Goal: Contribute content: Contribute content

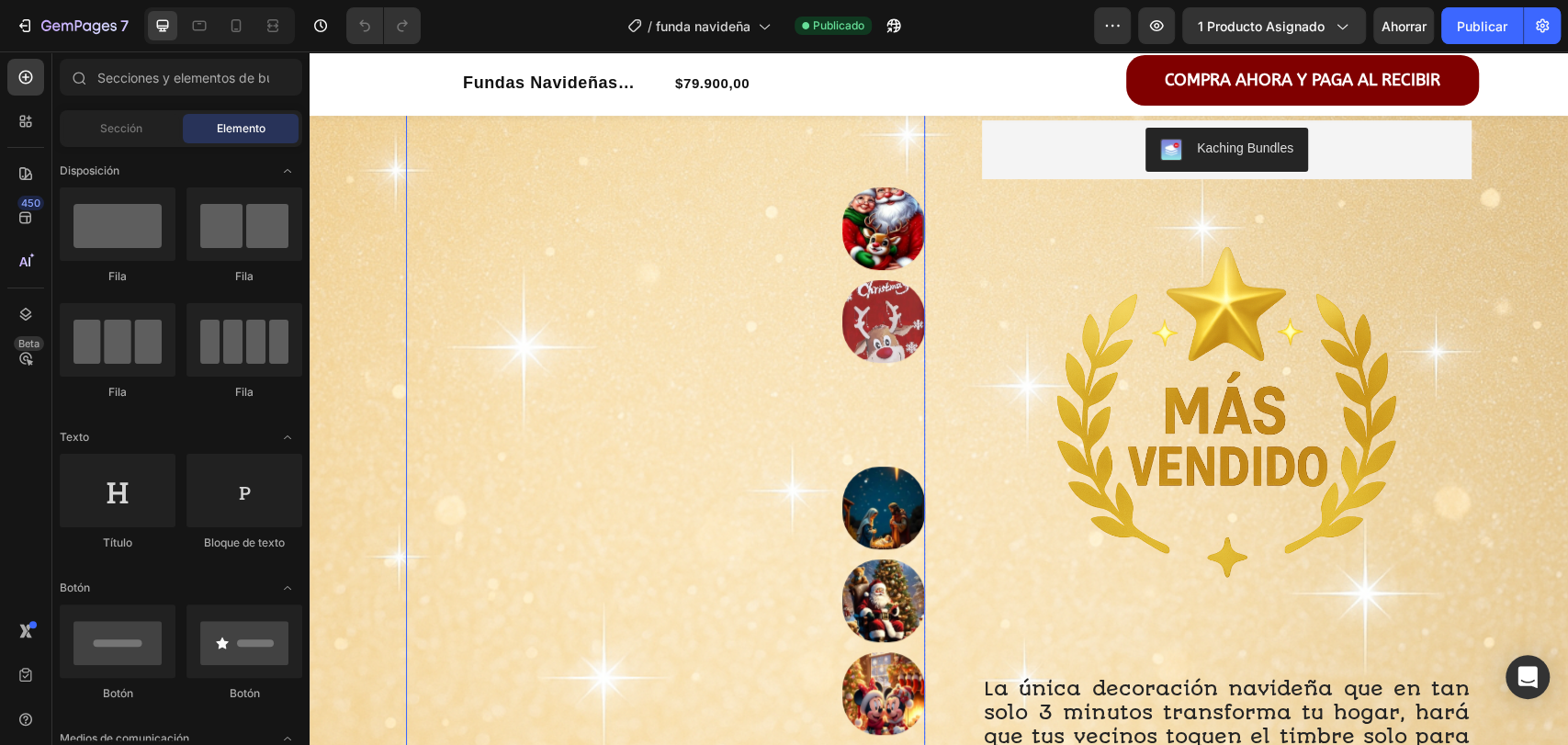
scroll to position [146, 0]
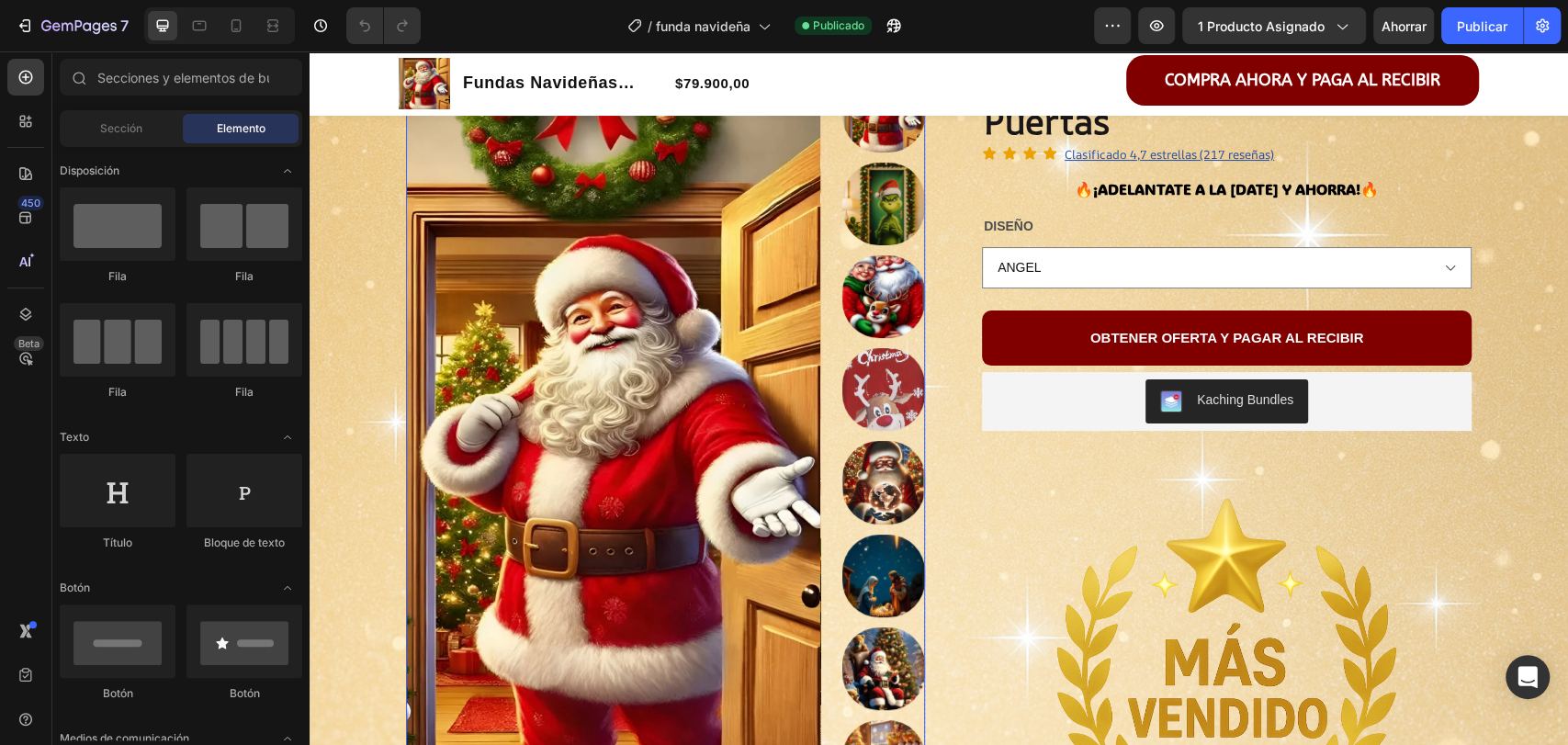
click at [873, 216] on img at bounding box center [883, 204] width 82 height 82
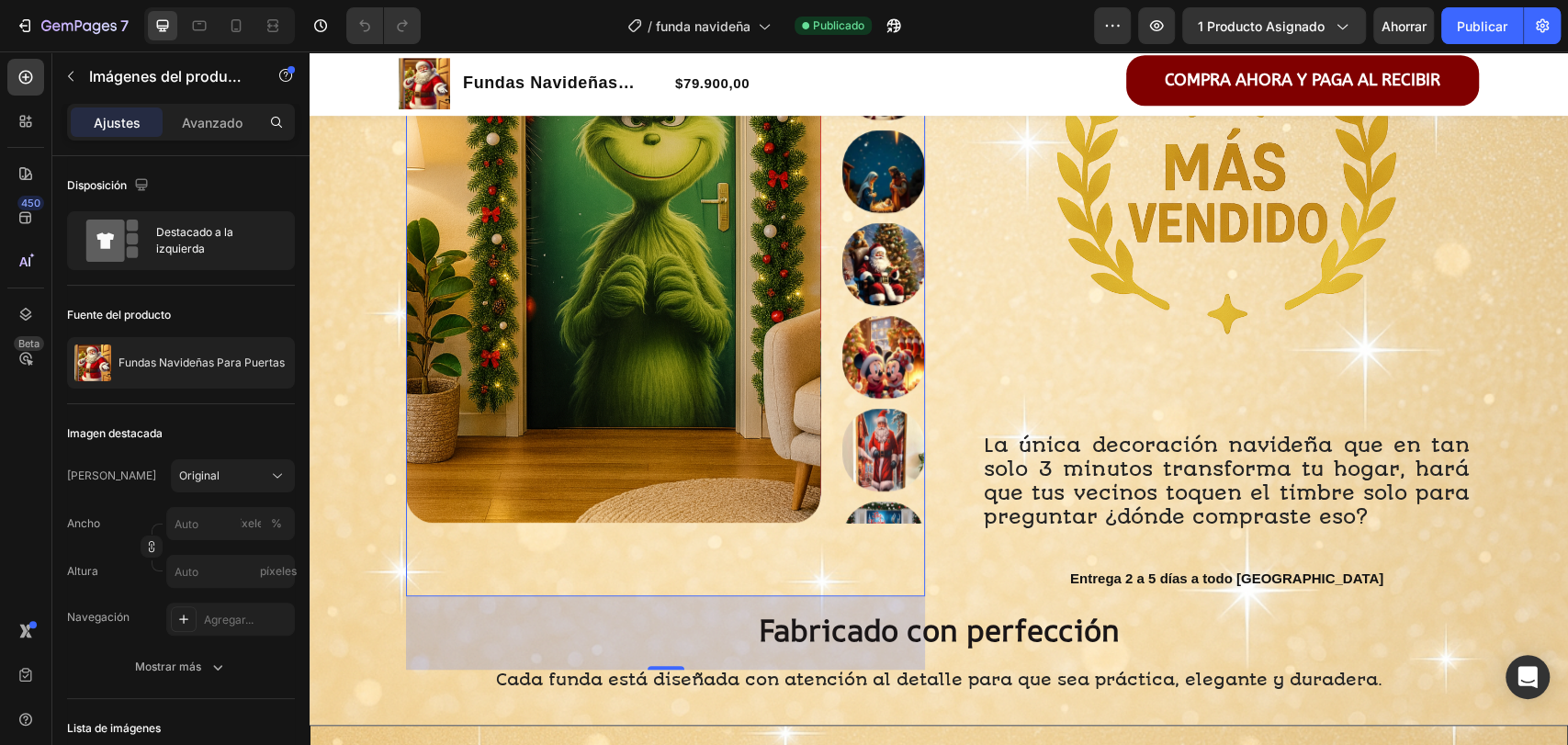
scroll to position [640, 0]
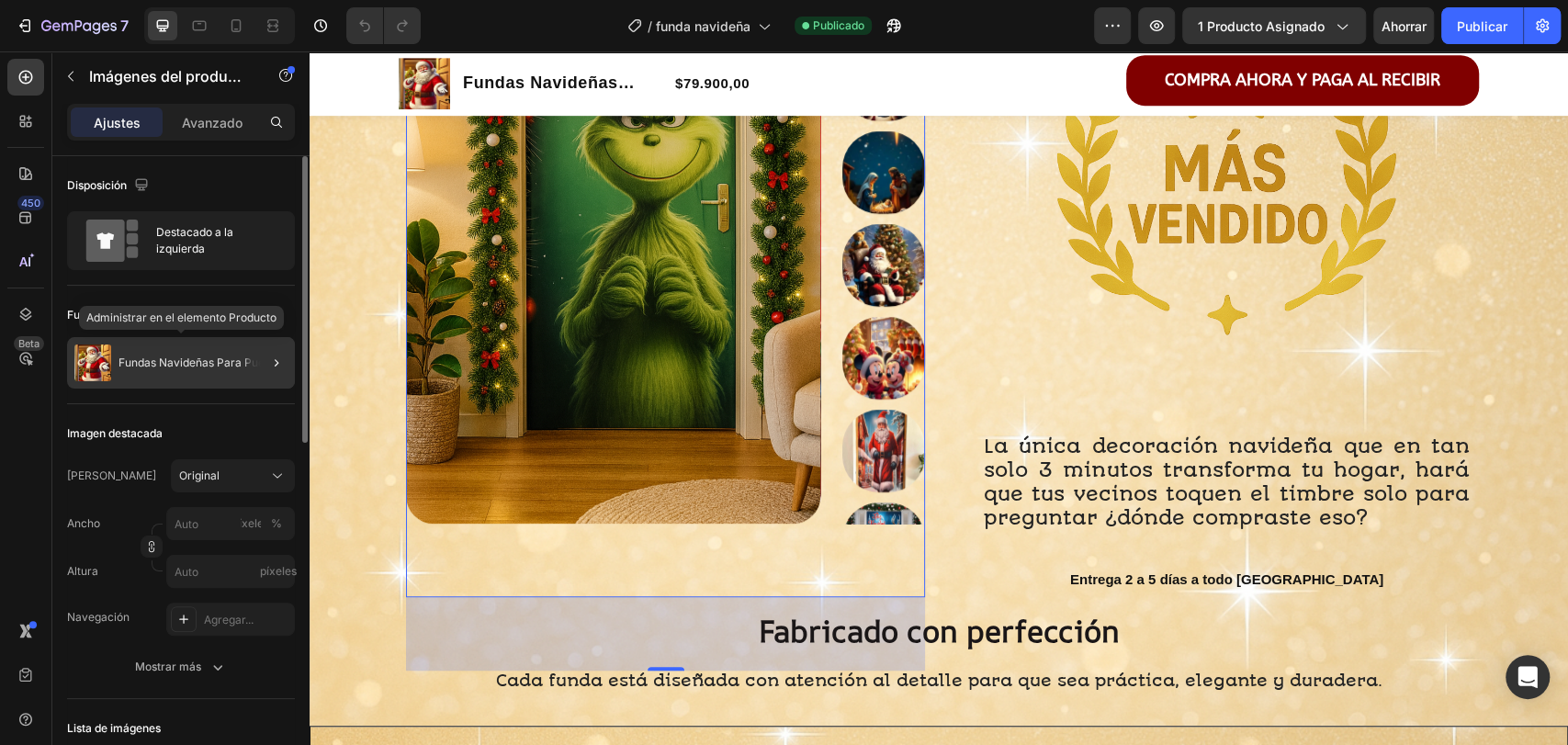
click at [208, 375] on div "Fundas Navideñas Para Puertas" at bounding box center [181, 362] width 228 height 52
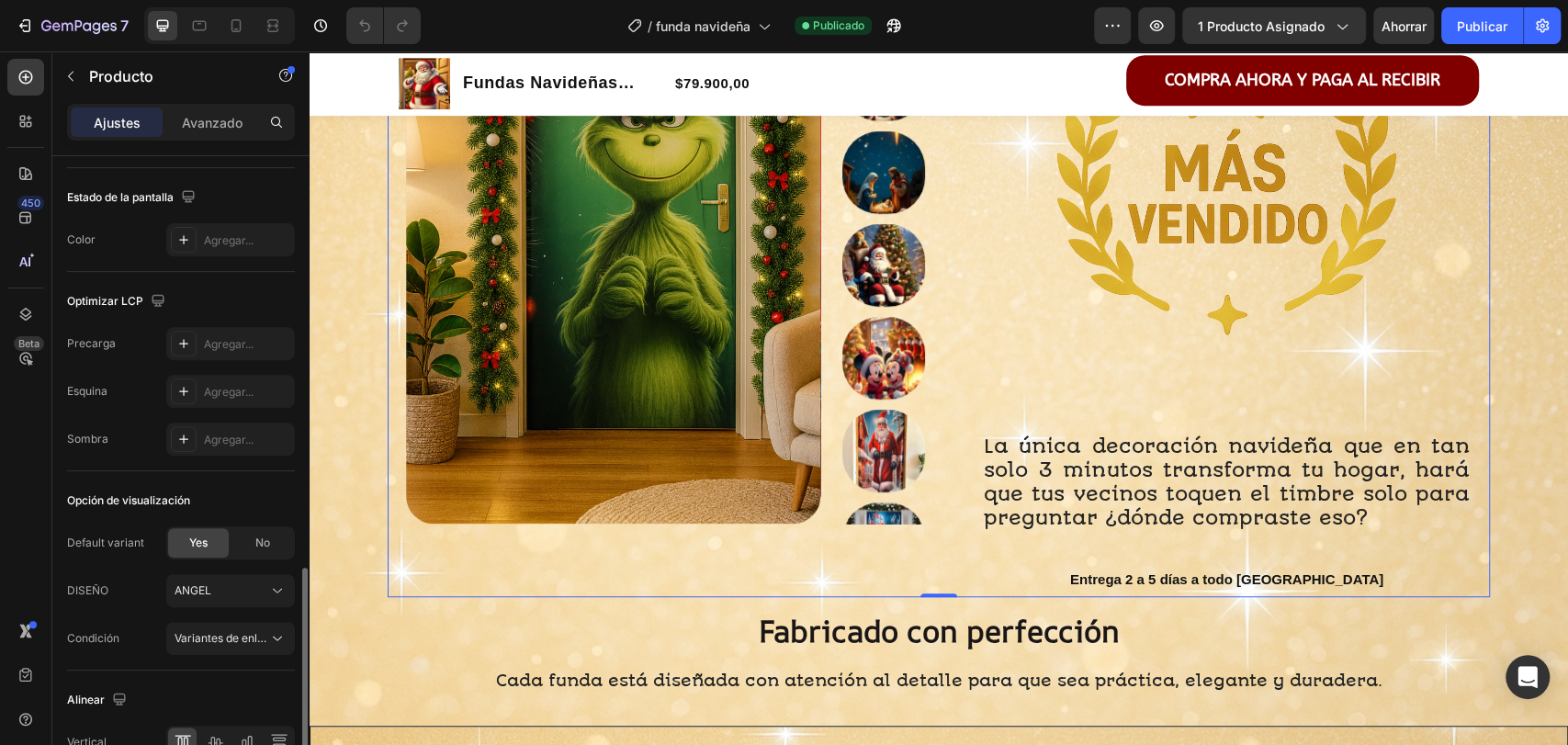
scroll to position [599, 0]
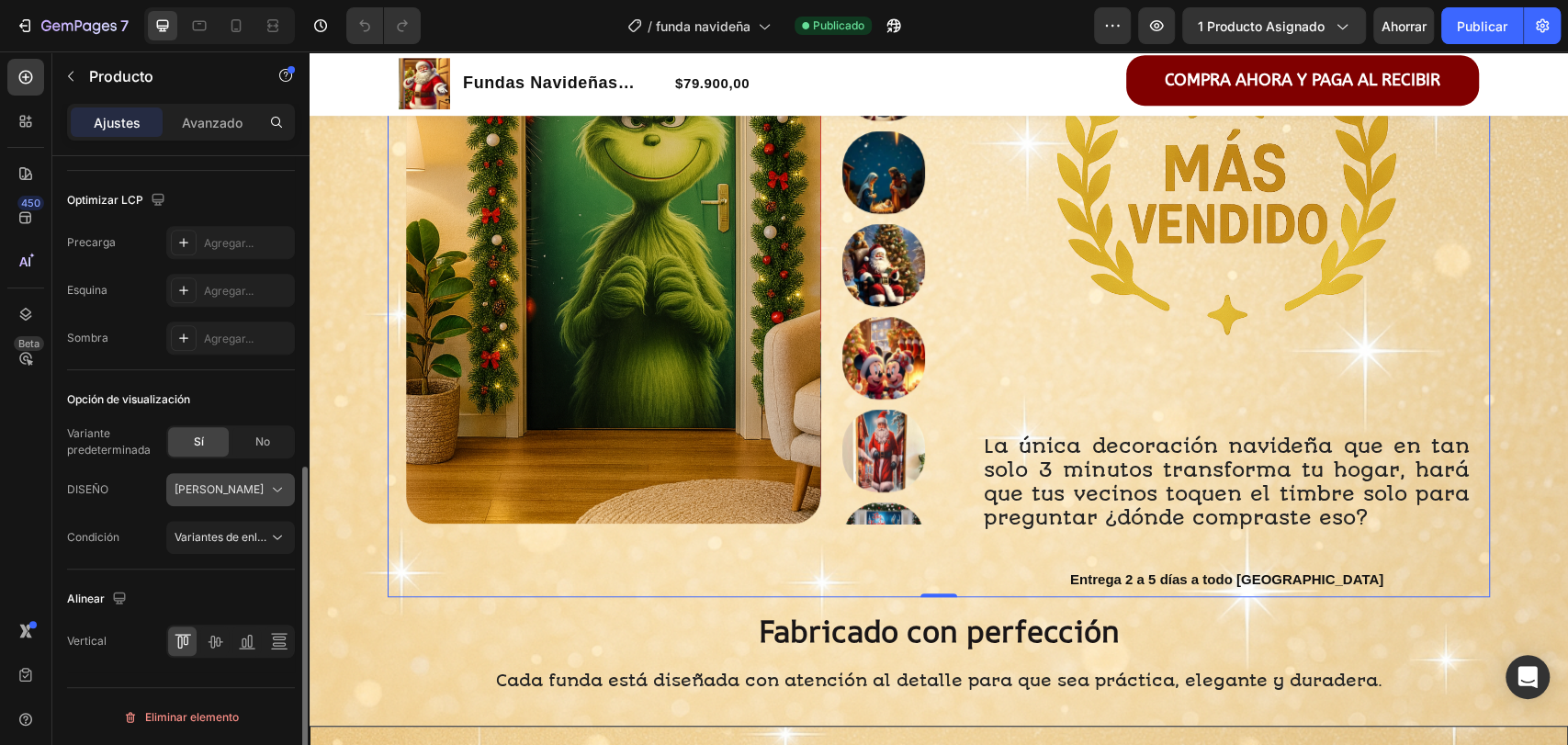
click at [254, 493] on div "[PERSON_NAME]" at bounding box center [220, 489] width 90 height 16
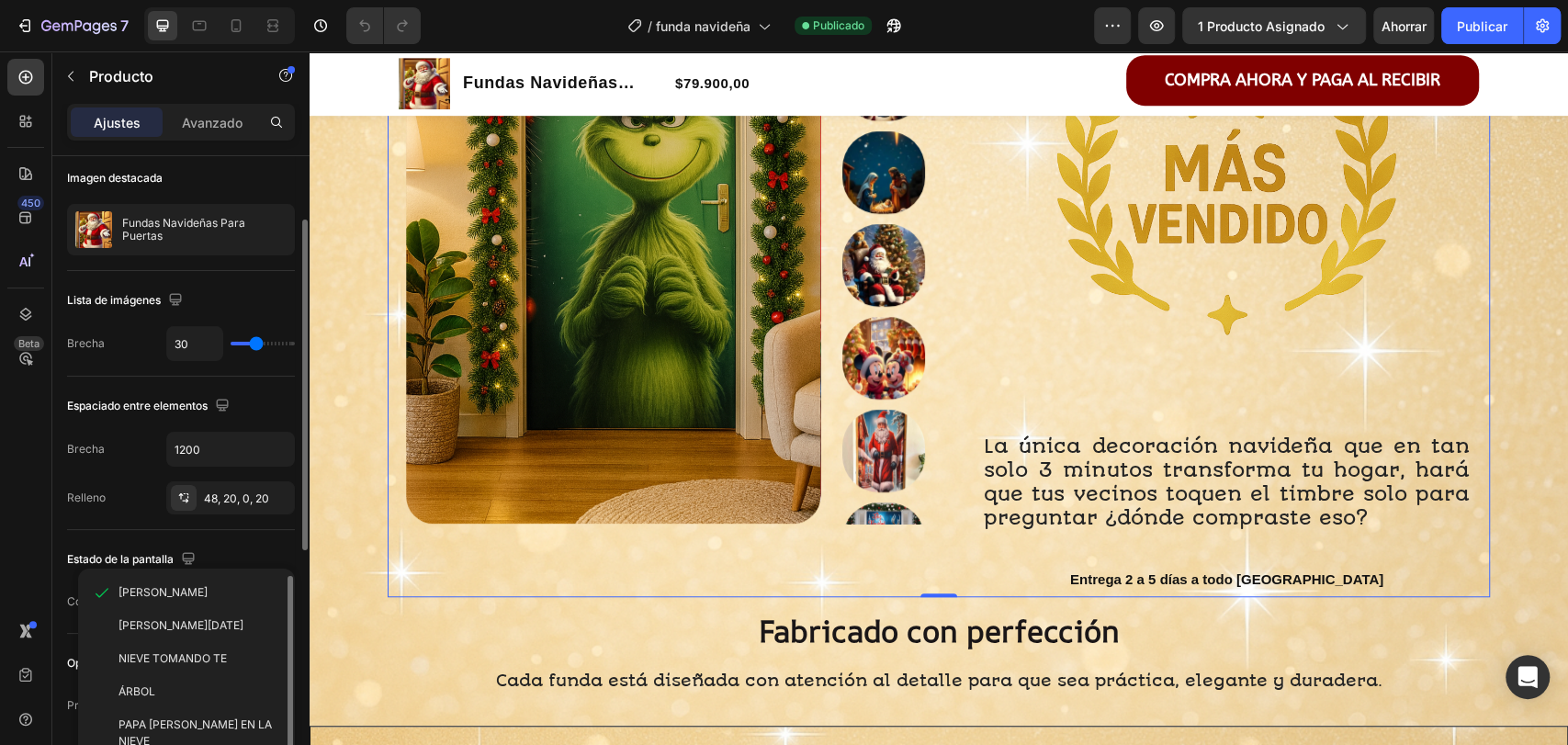
scroll to position [132, 0]
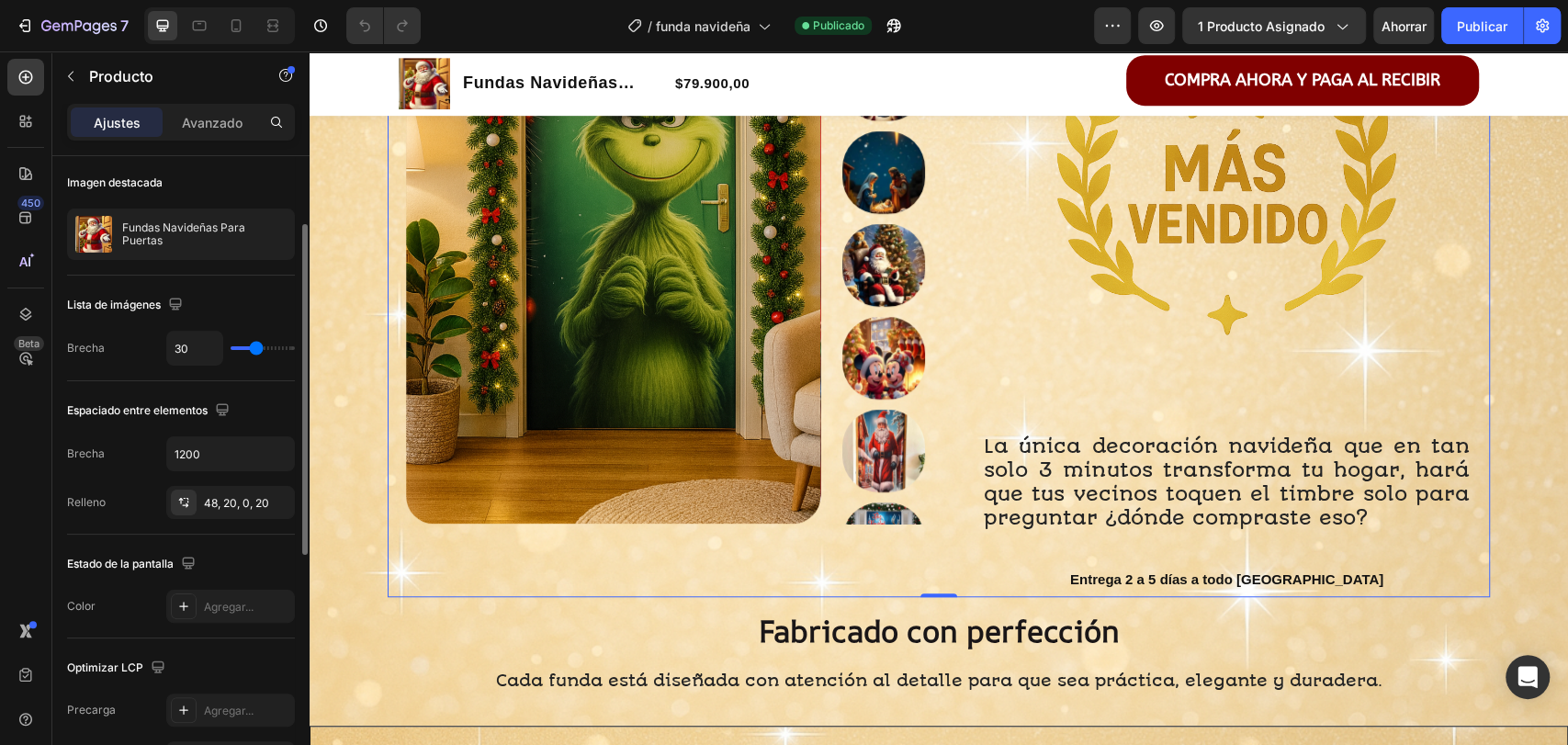
click at [249, 173] on div "Imagen destacada" at bounding box center [181, 182] width 228 height 30
click at [572, 246] on img at bounding box center [613, 141] width 414 height 764
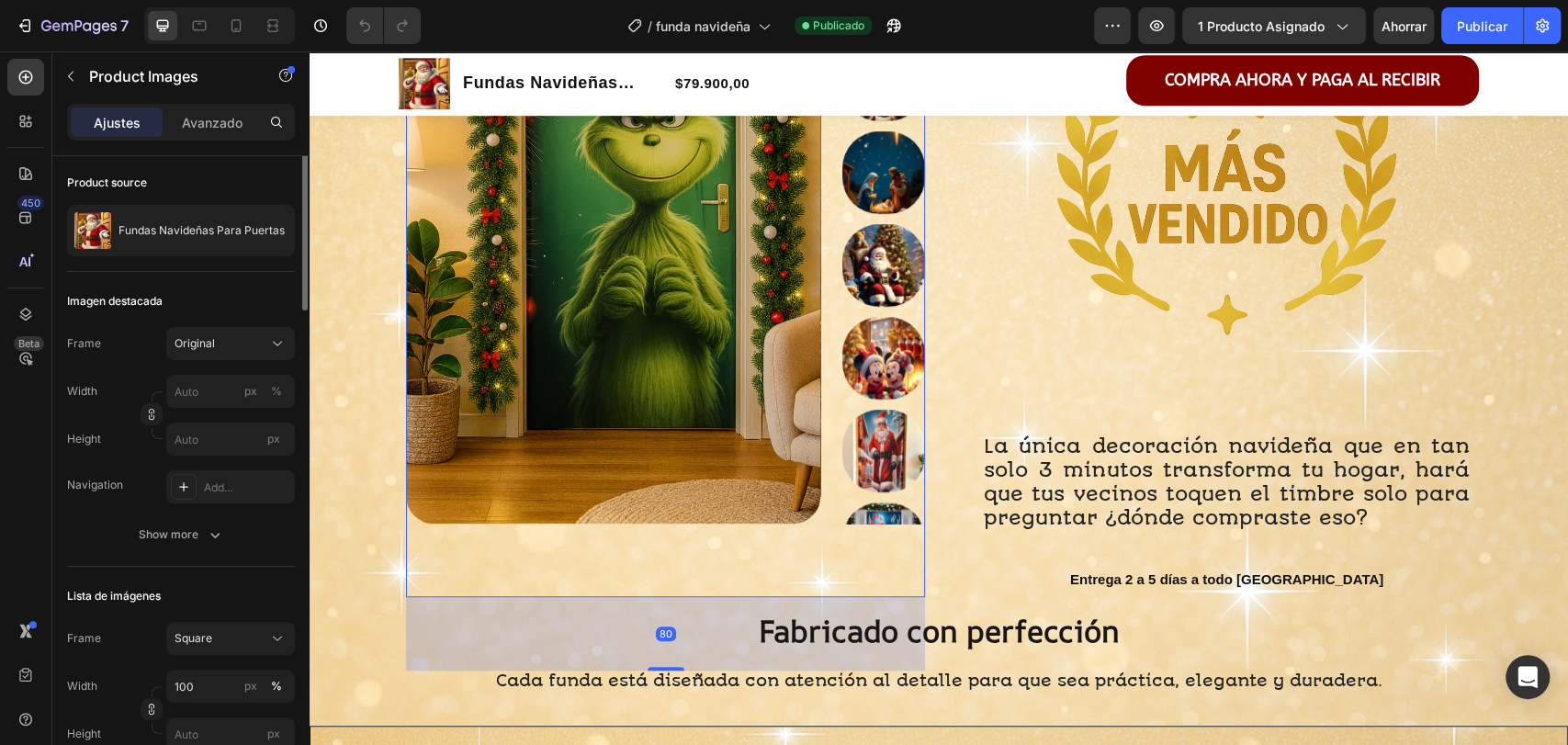
scroll to position [0, 0]
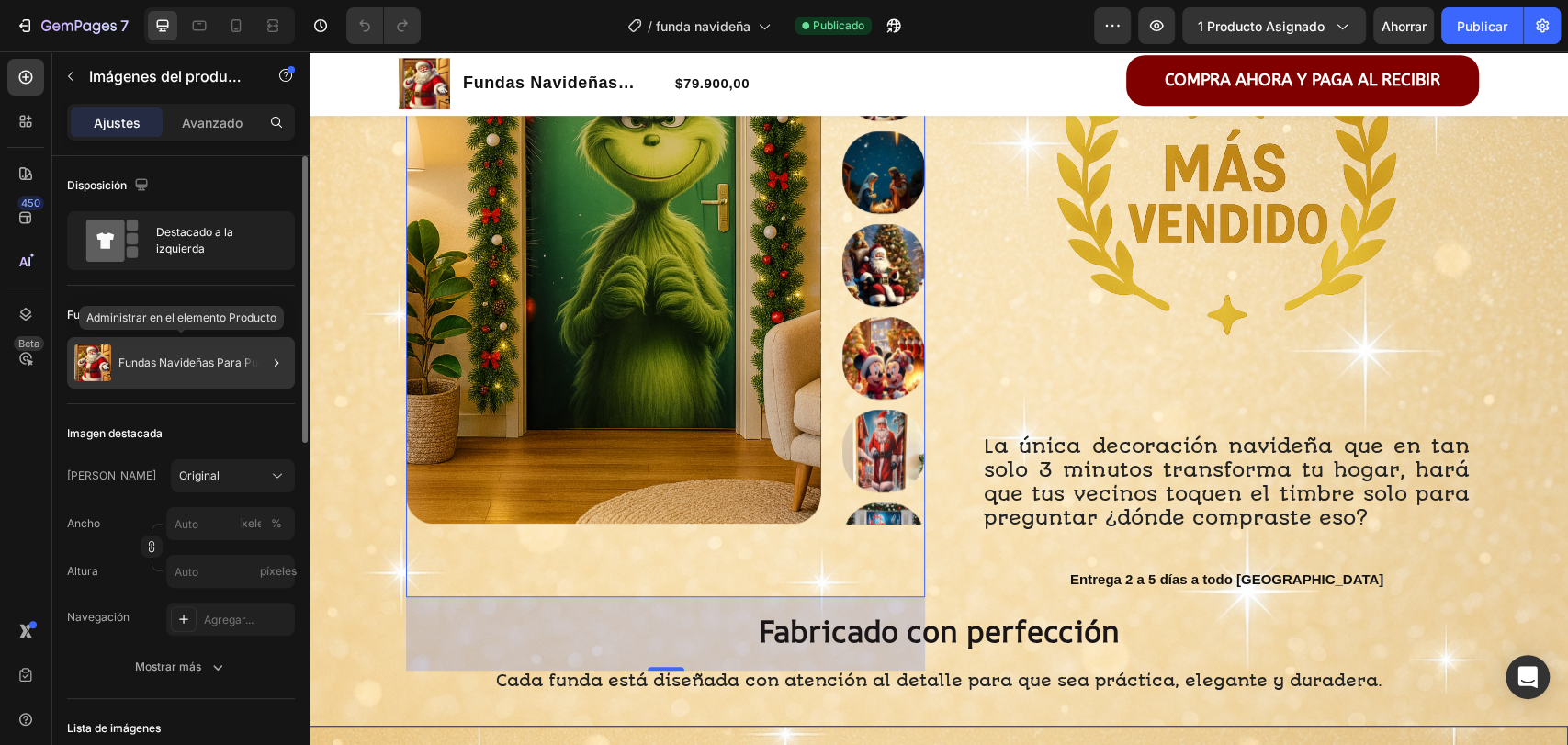
click at [191, 374] on div "Fundas Navideñas Para Puertas" at bounding box center [181, 362] width 228 height 52
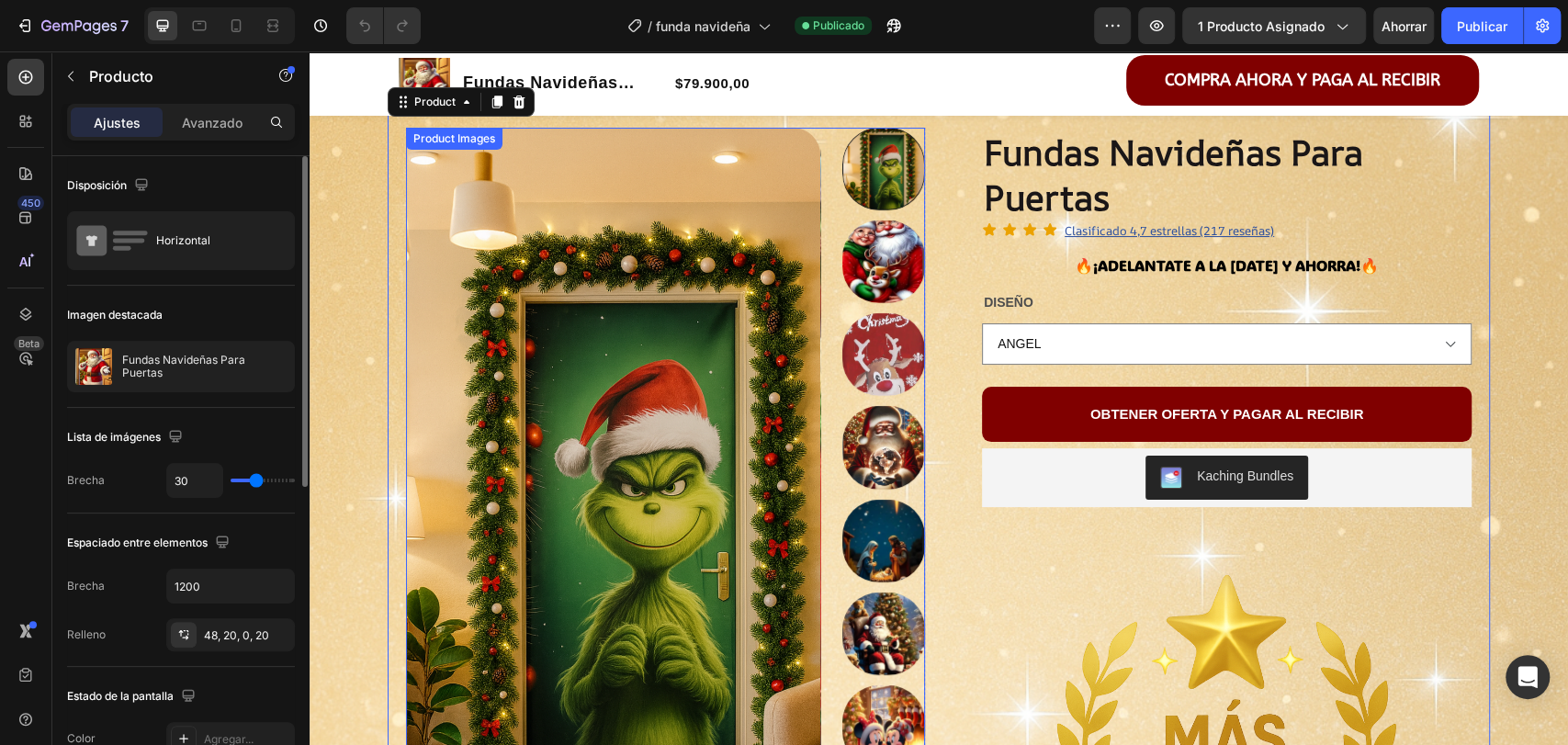
scroll to position [72, 0]
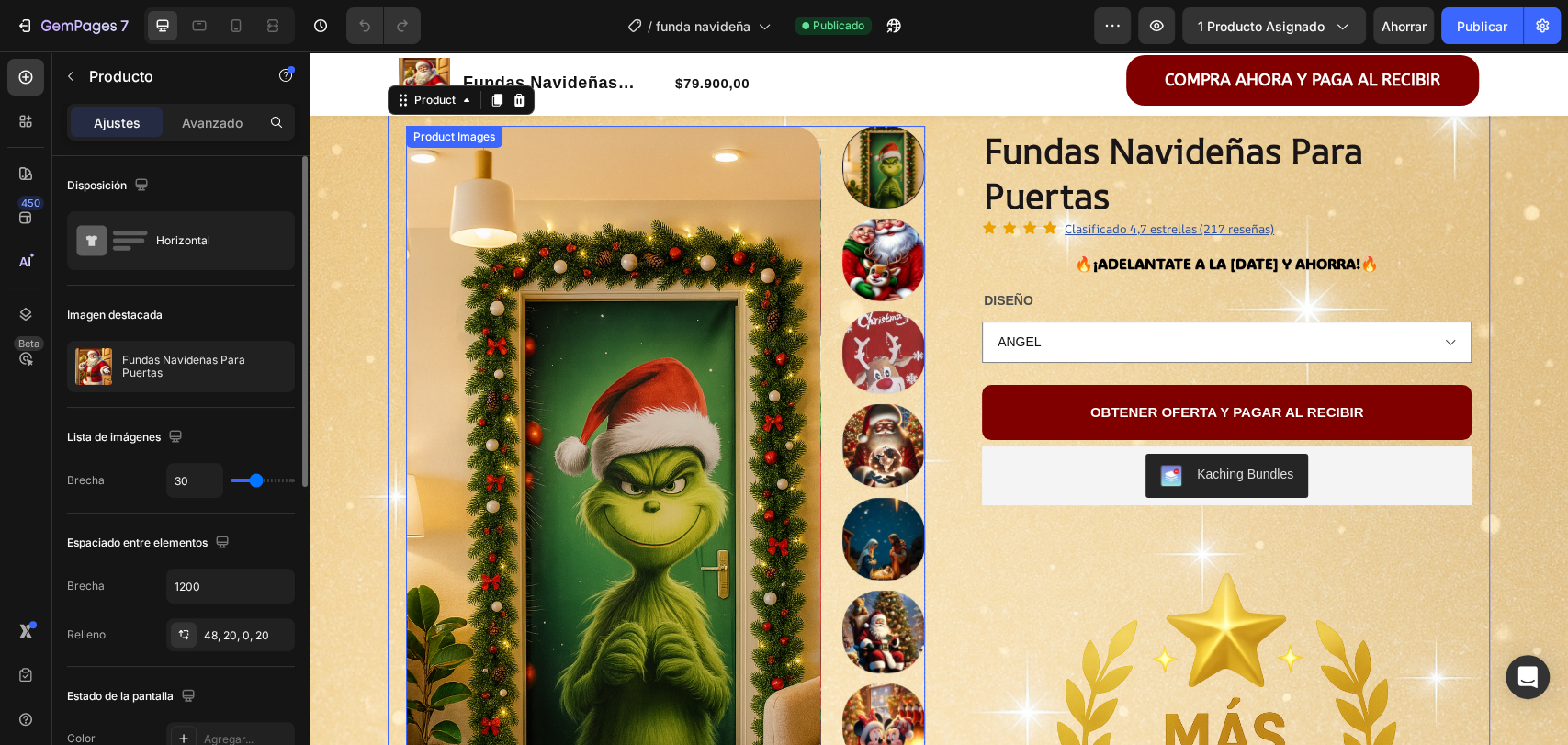
click at [468, 165] on img at bounding box center [613, 507] width 414 height 764
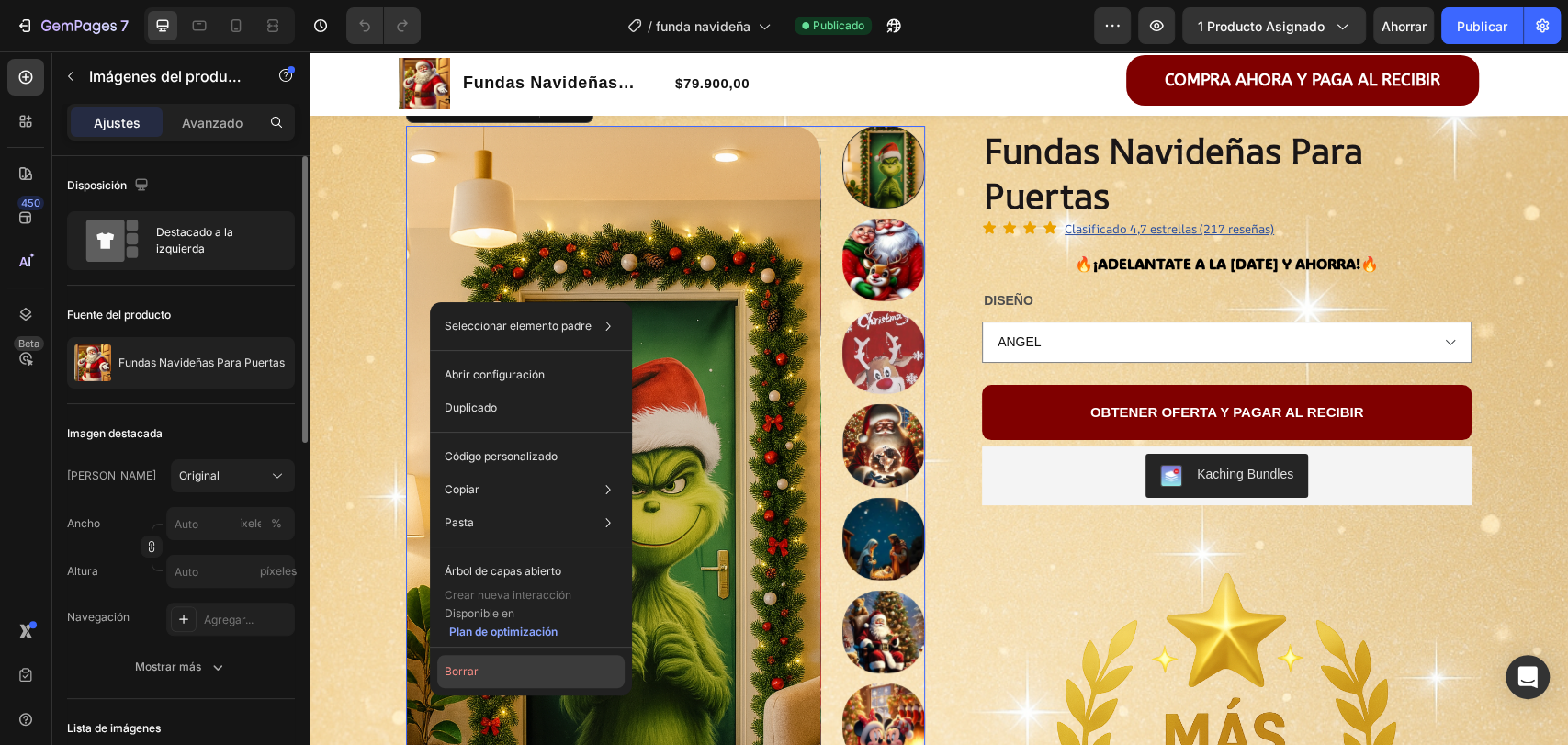
click at [488, 676] on button "Borrar" at bounding box center [530, 671] width 187 height 33
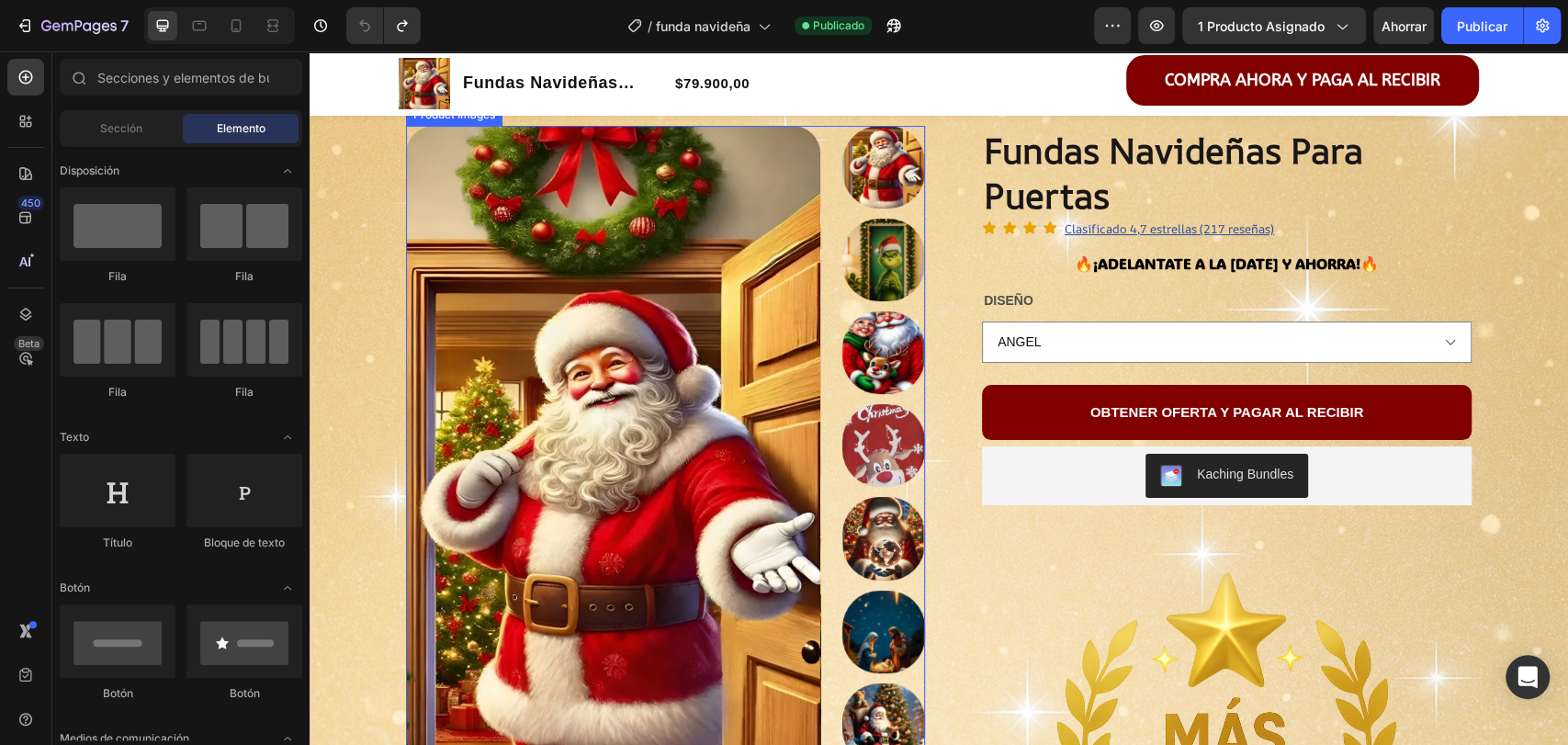
click at [854, 256] on img at bounding box center [883, 260] width 82 height 82
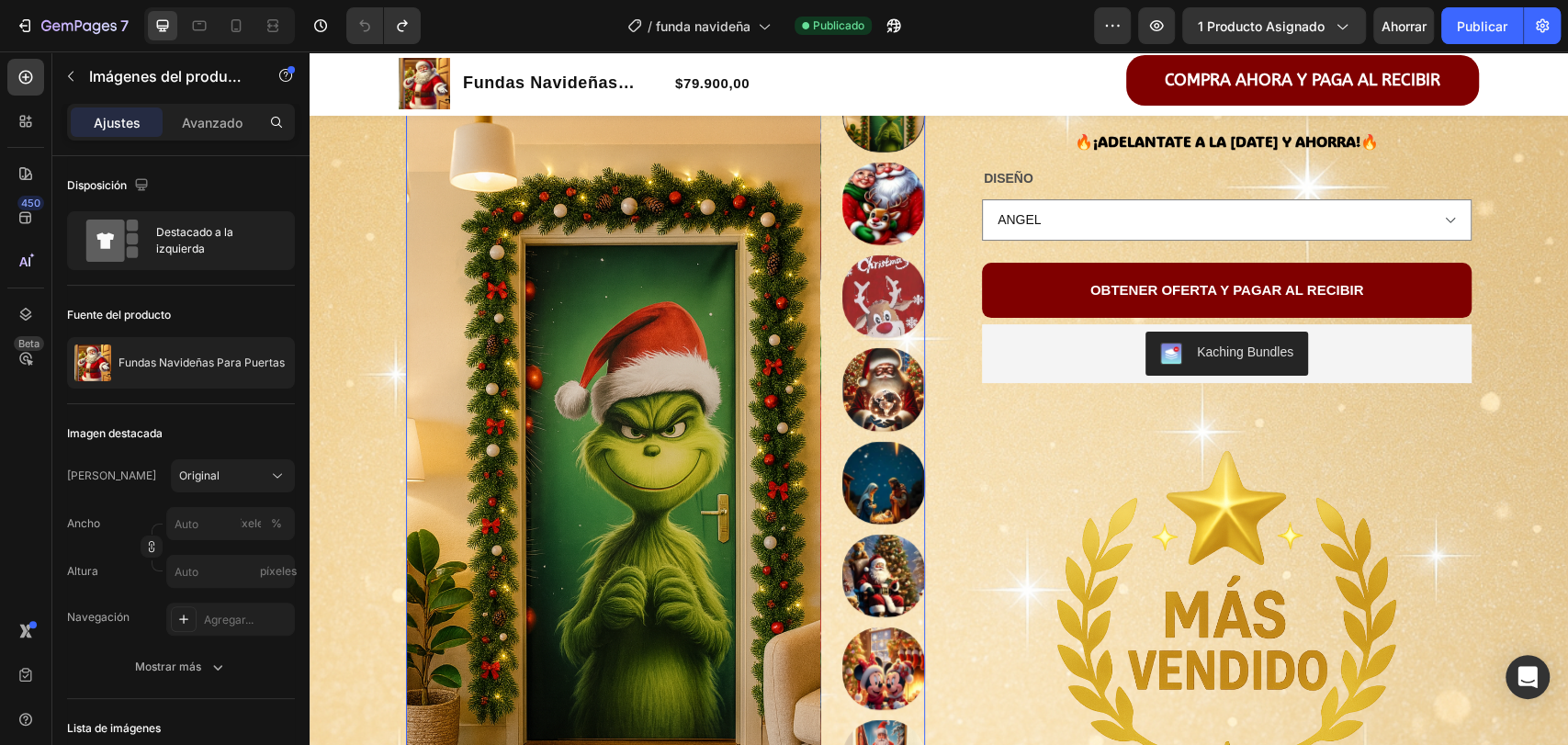
scroll to position [200, 0]
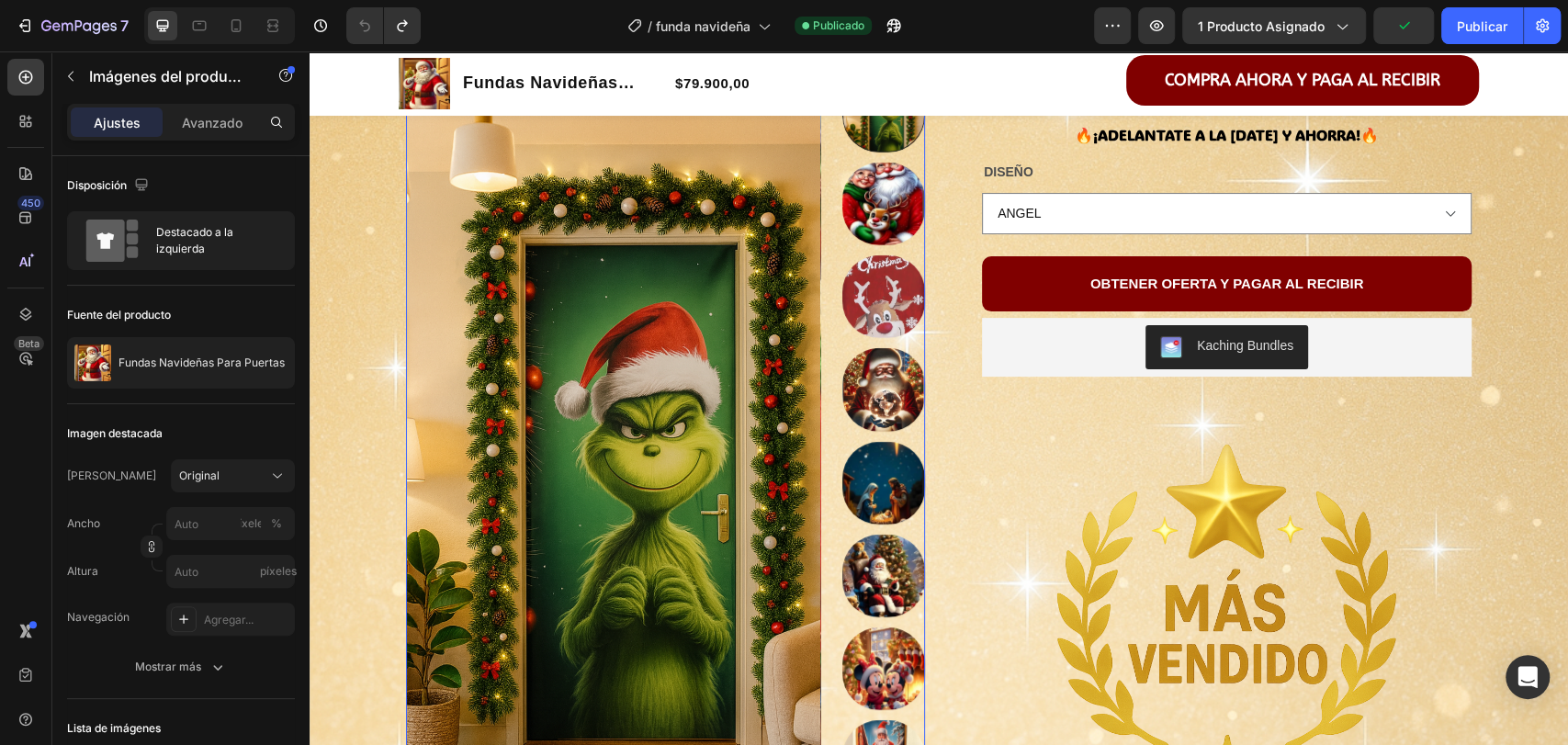
drag, startPoint x: 483, startPoint y: 323, endPoint x: 480, endPoint y: 355, distance: 32.1
click at [480, 355] on img at bounding box center [613, 452] width 414 height 764
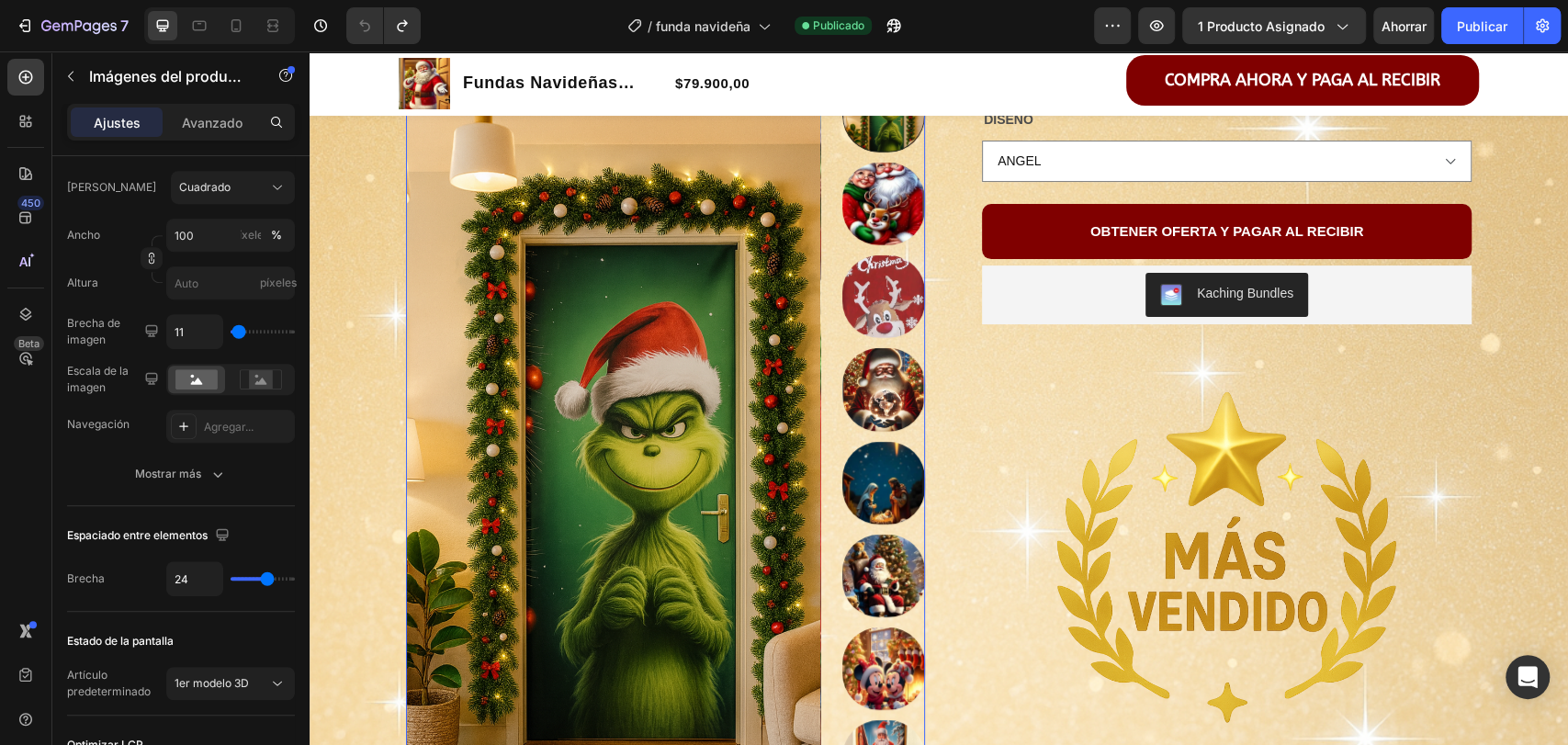
scroll to position [251, 0]
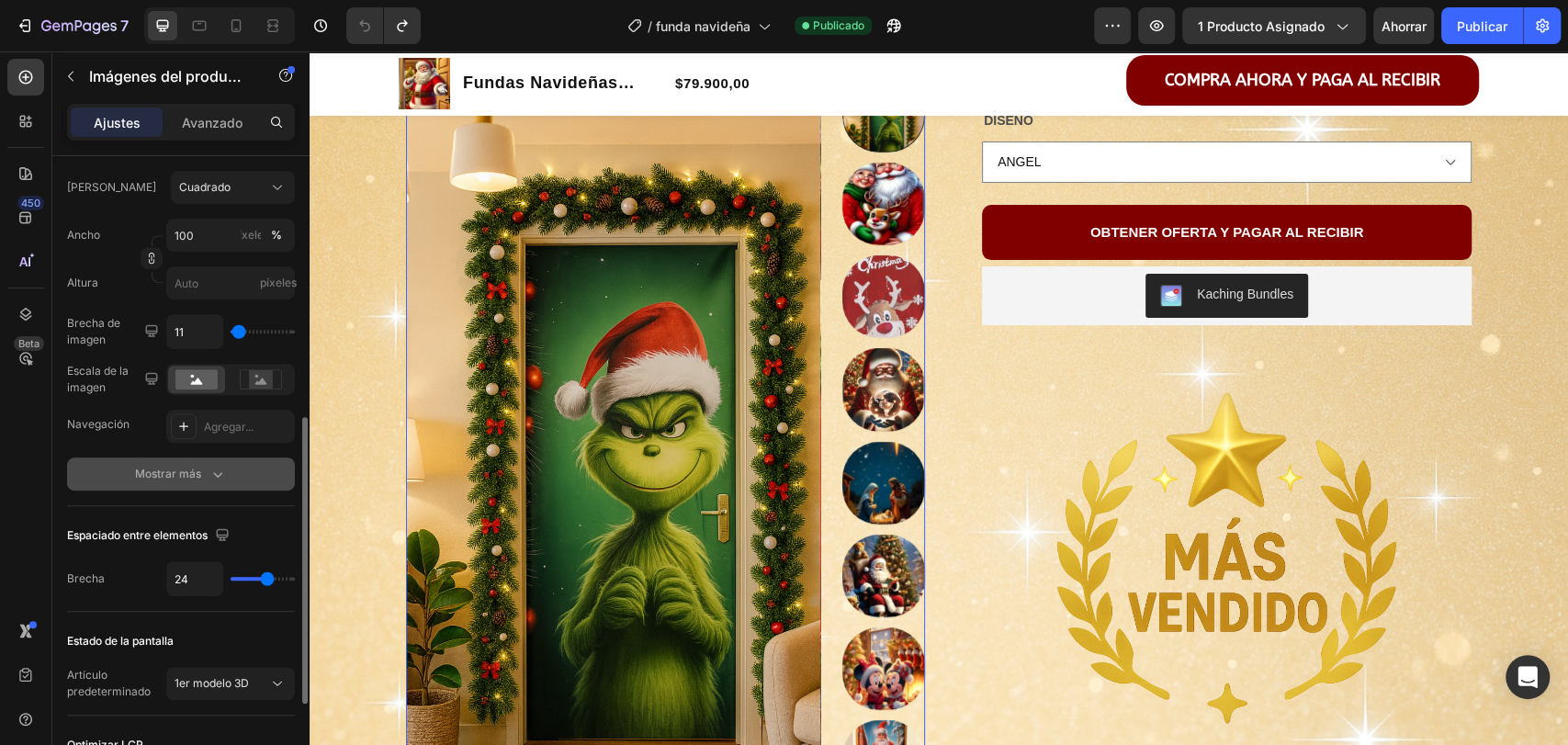
click at [203, 471] on div "Mostrar más" at bounding box center [181, 474] width 92 height 18
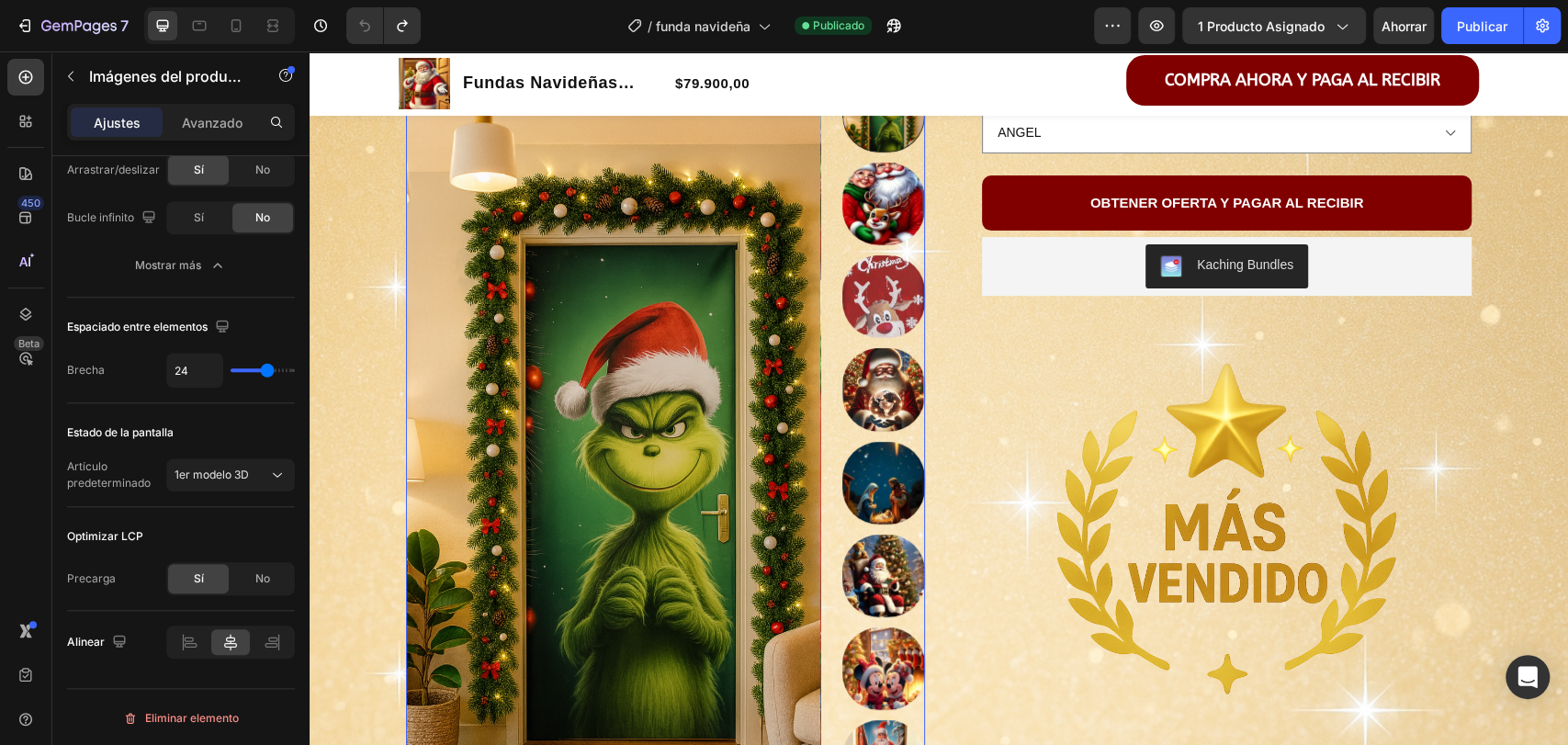
scroll to position [157, 0]
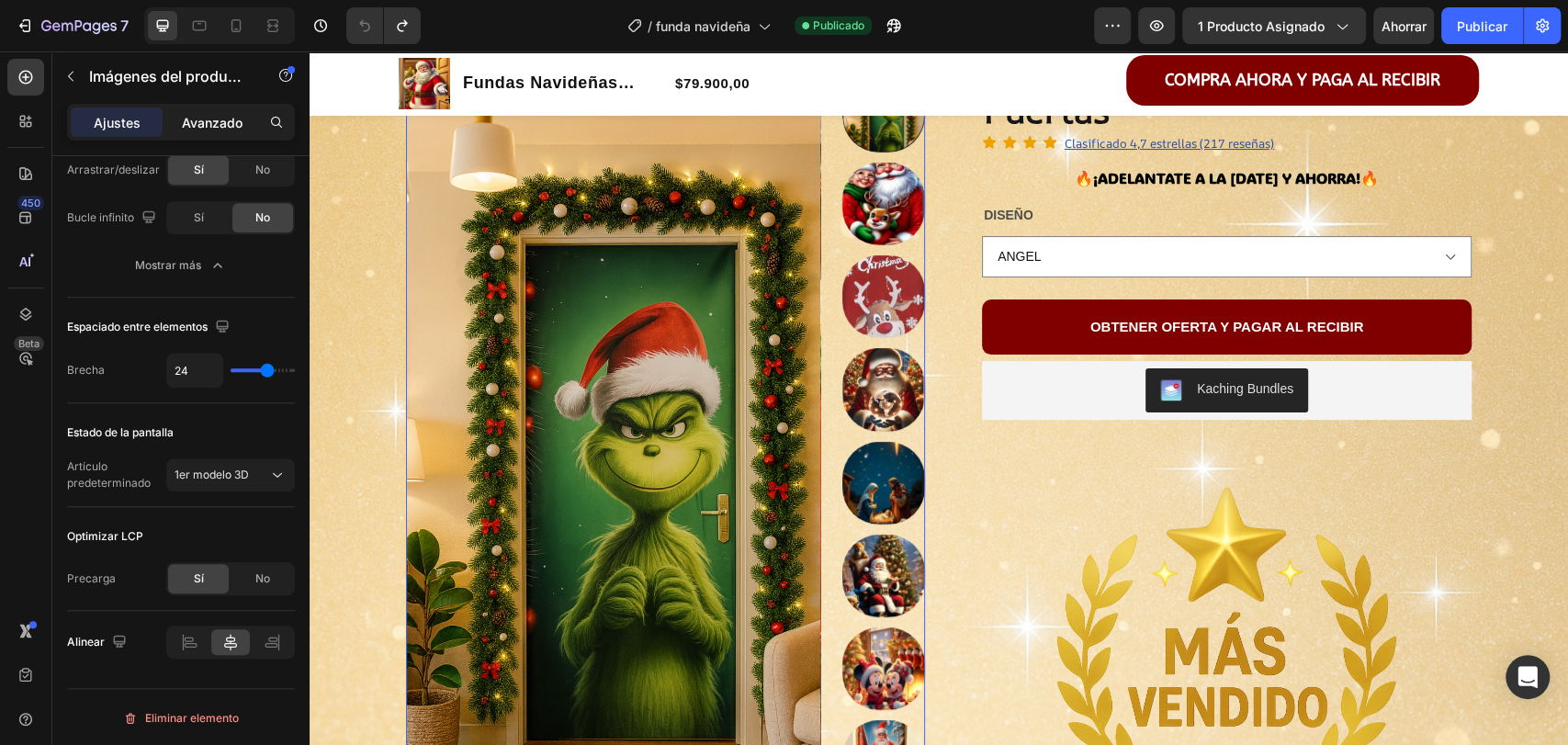
click at [198, 120] on font "Avanzado" at bounding box center [212, 123] width 60 height 15
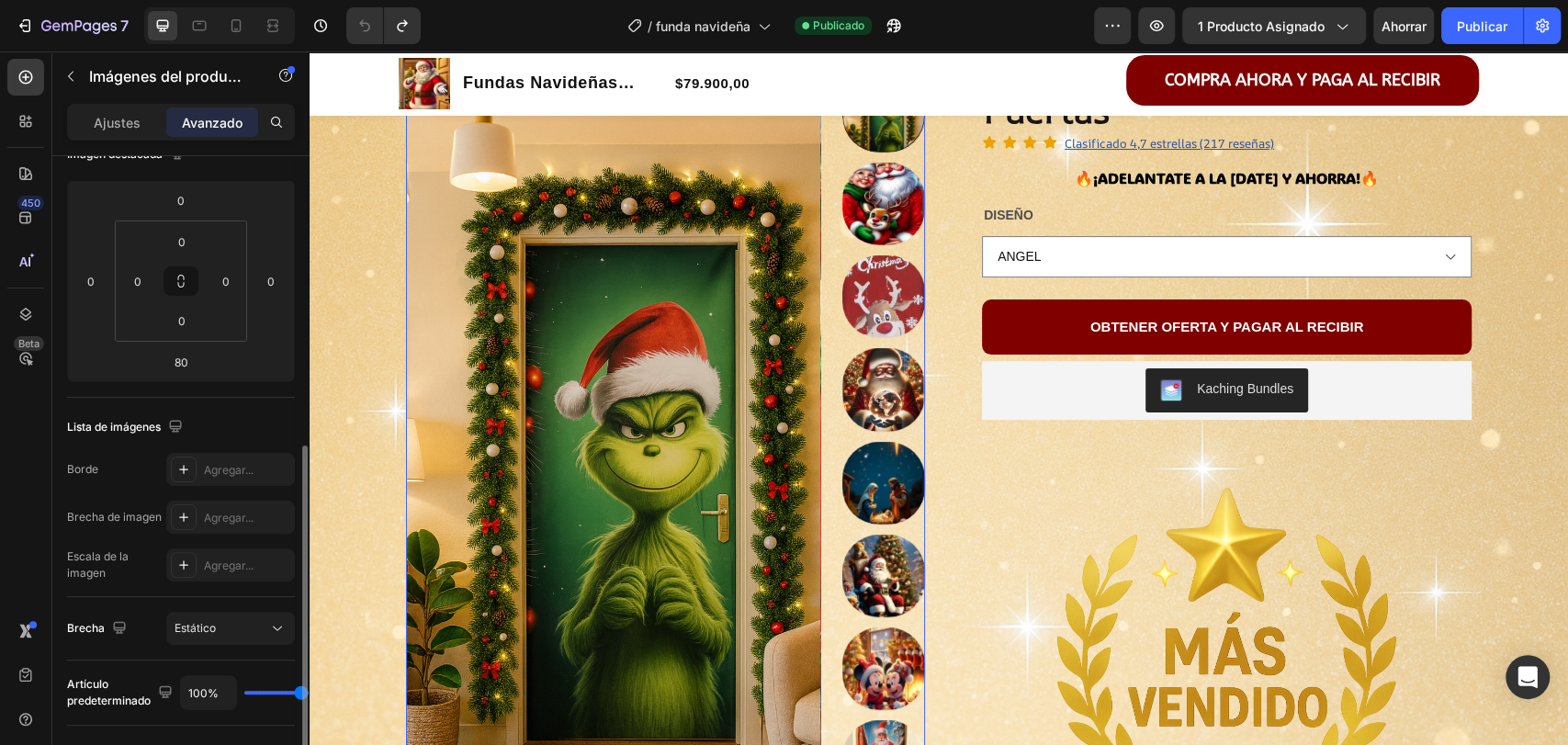
scroll to position [352, 0]
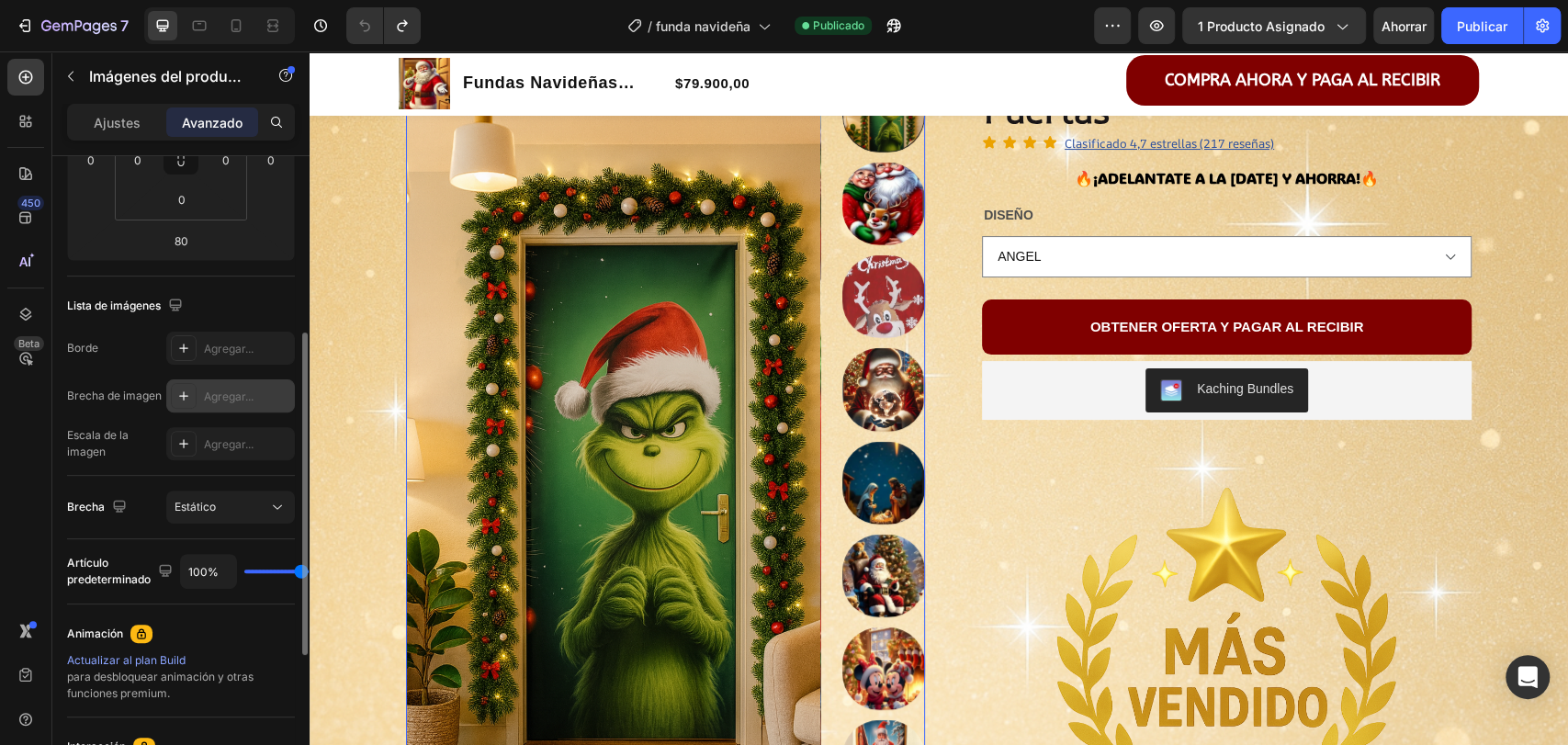
click at [230, 398] on font "Agregar..." at bounding box center [229, 396] width 50 height 13
click at [0, 458] on div "450 Beta" at bounding box center [26, 398] width 53 height 693
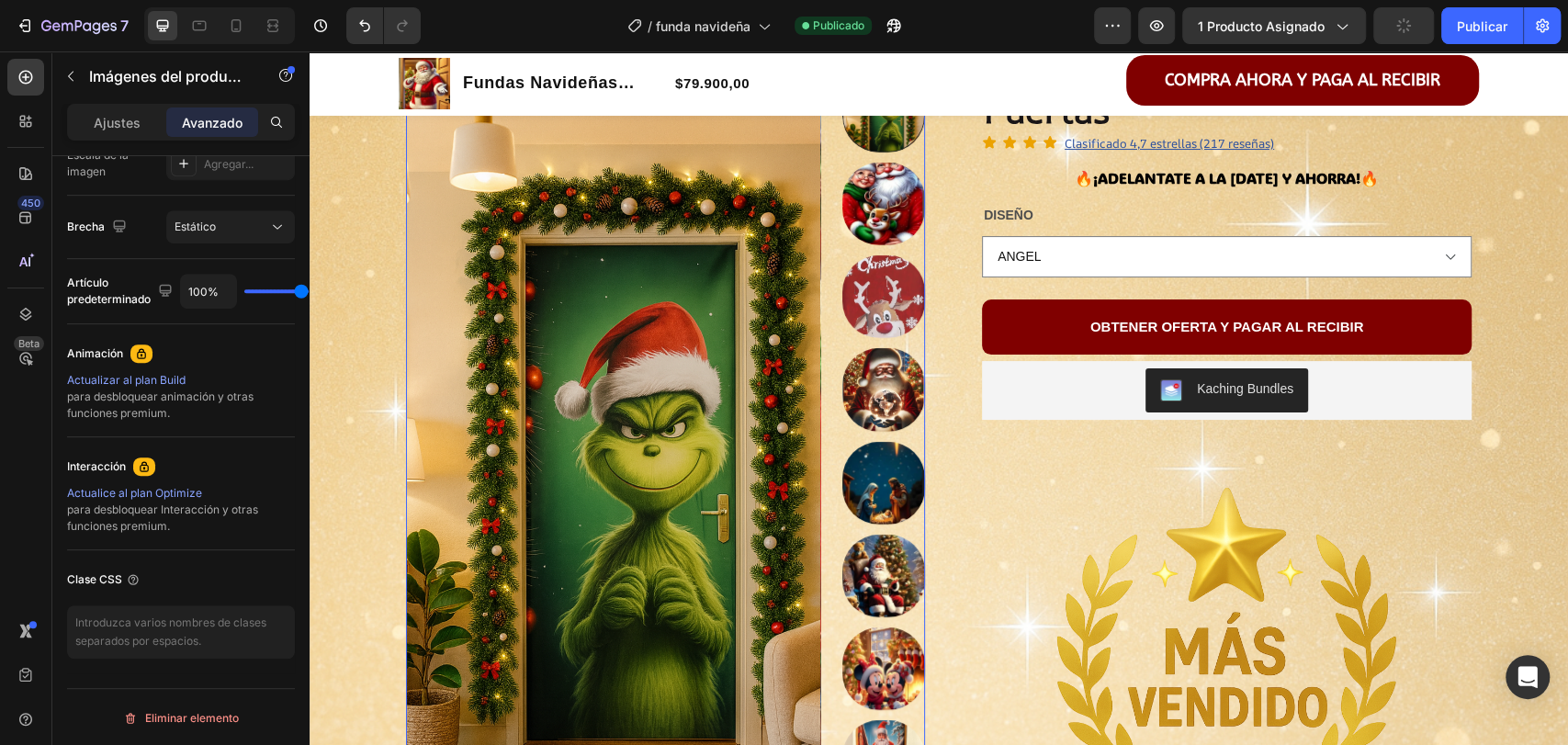
scroll to position [0, 0]
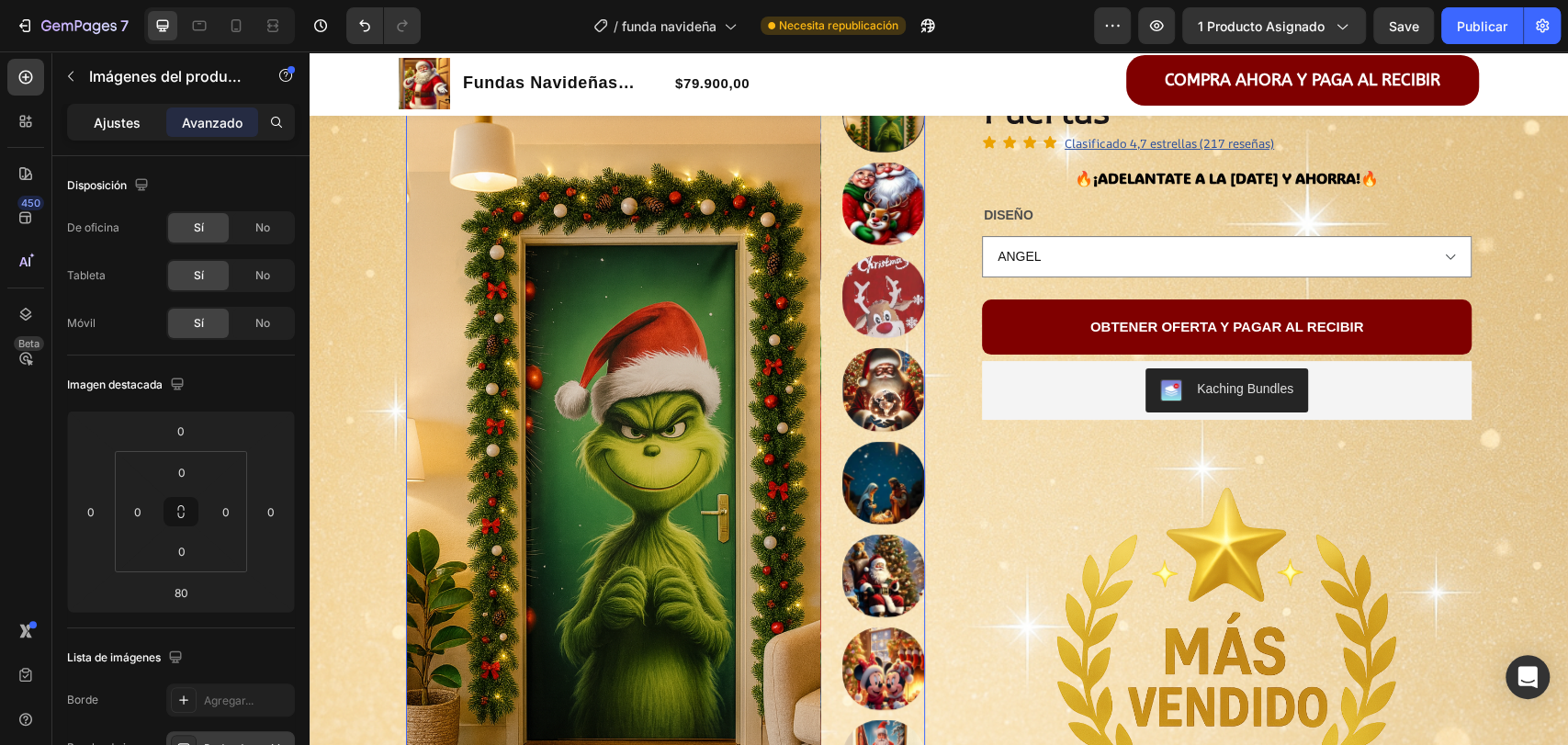
click at [117, 125] on font "Ajustes" at bounding box center [117, 123] width 47 height 15
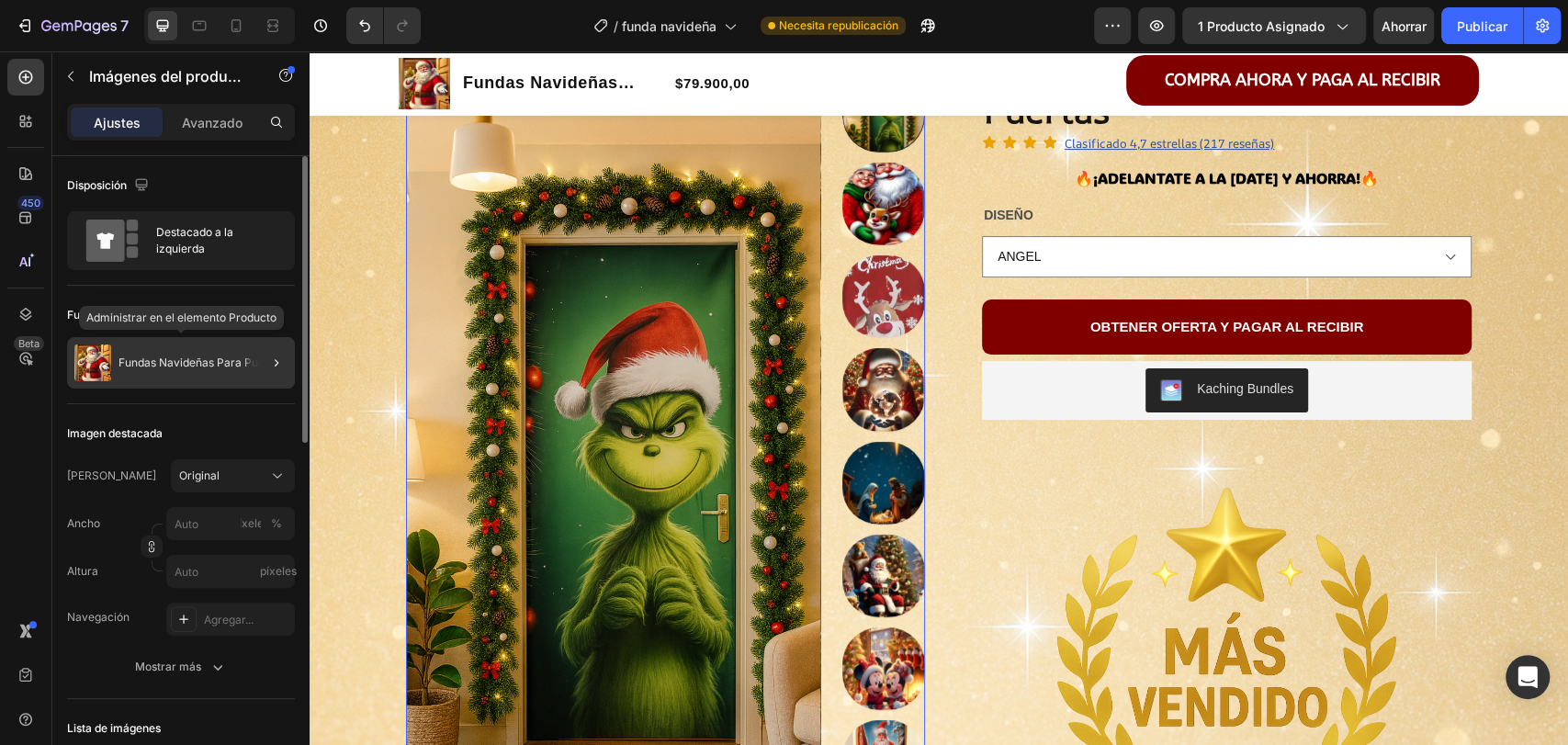
click at [124, 374] on div "Fundas Navideñas Para Puertas" at bounding box center [181, 362] width 228 height 52
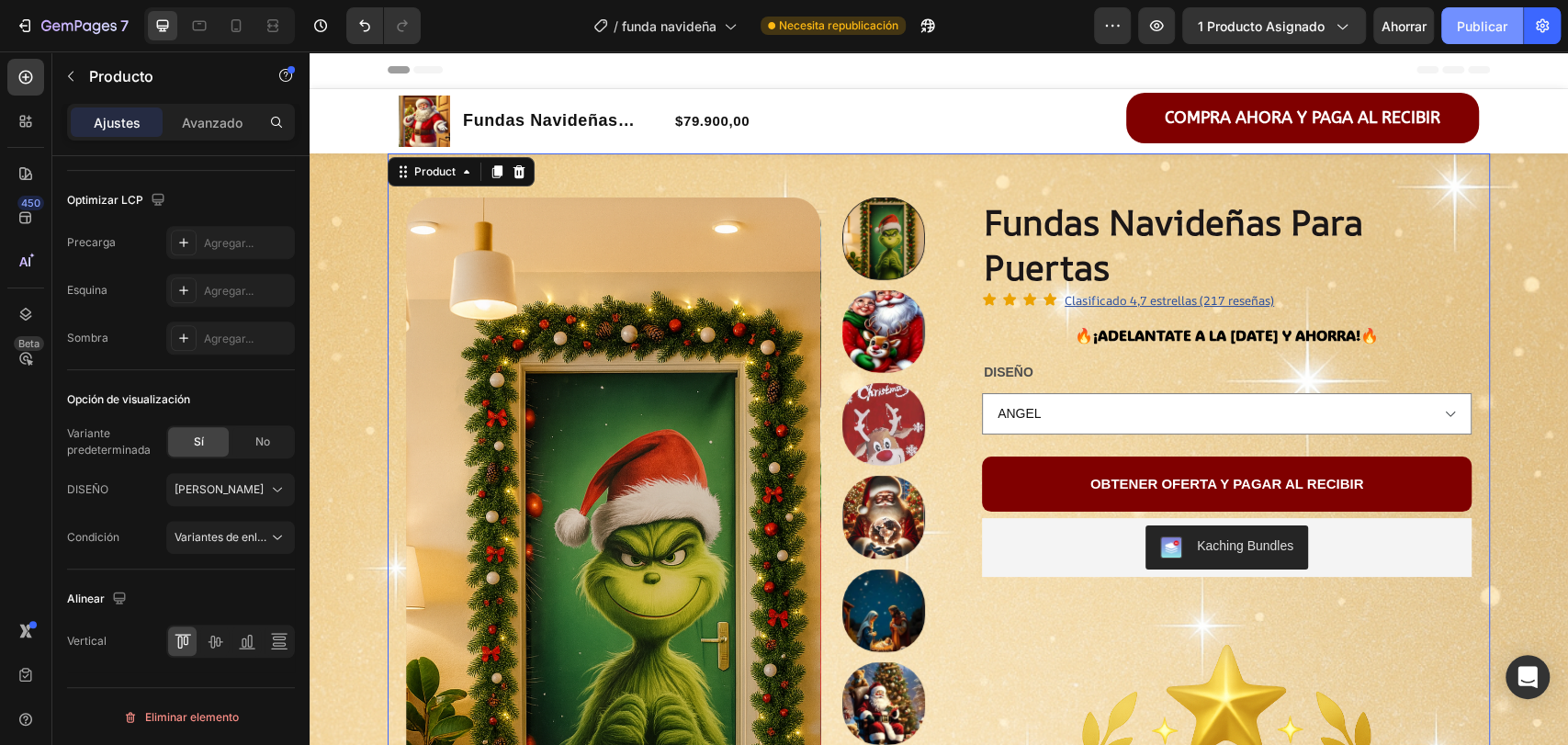
click at [1473, 34] on font "Publicar" at bounding box center [1482, 26] width 51 height 19
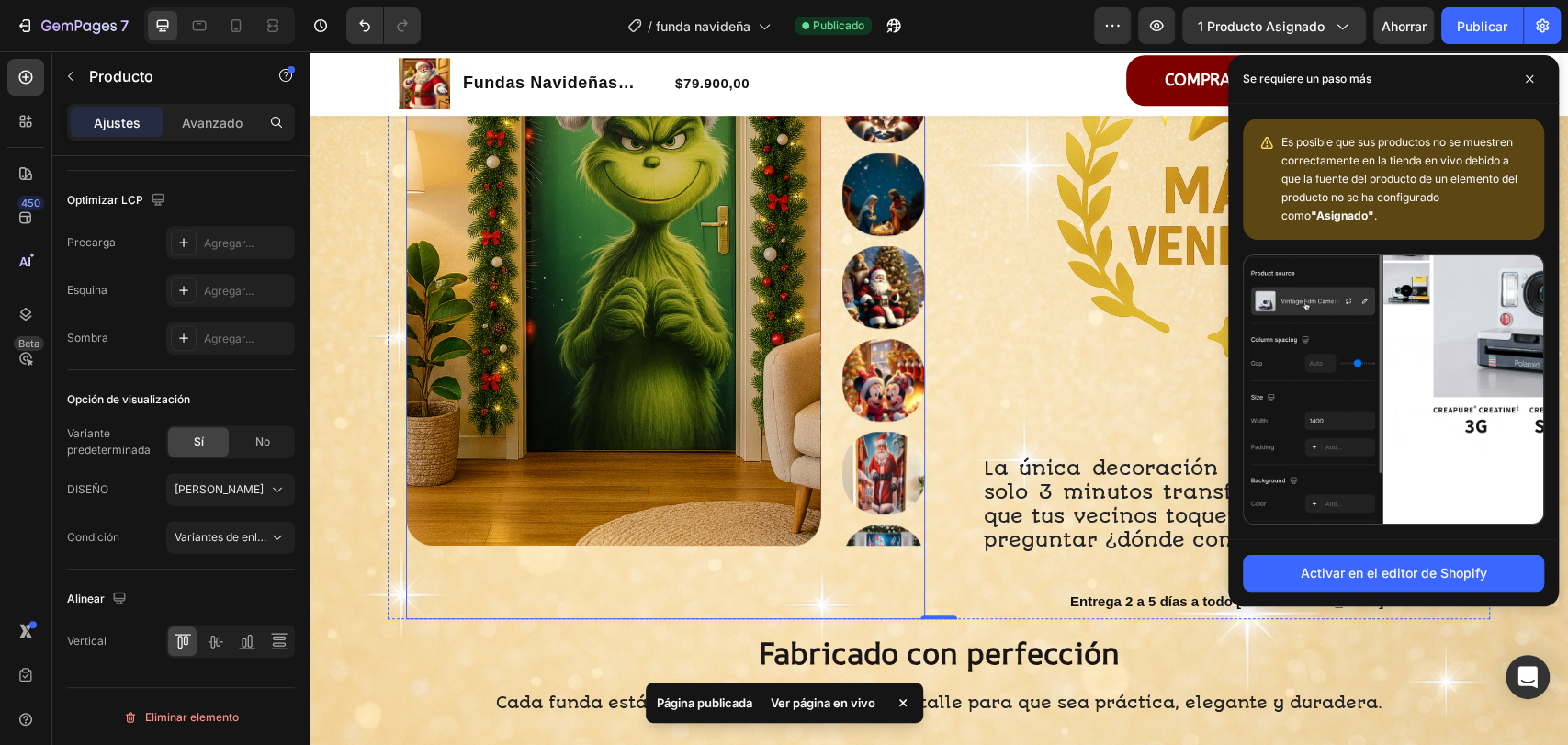
scroll to position [640, 0]
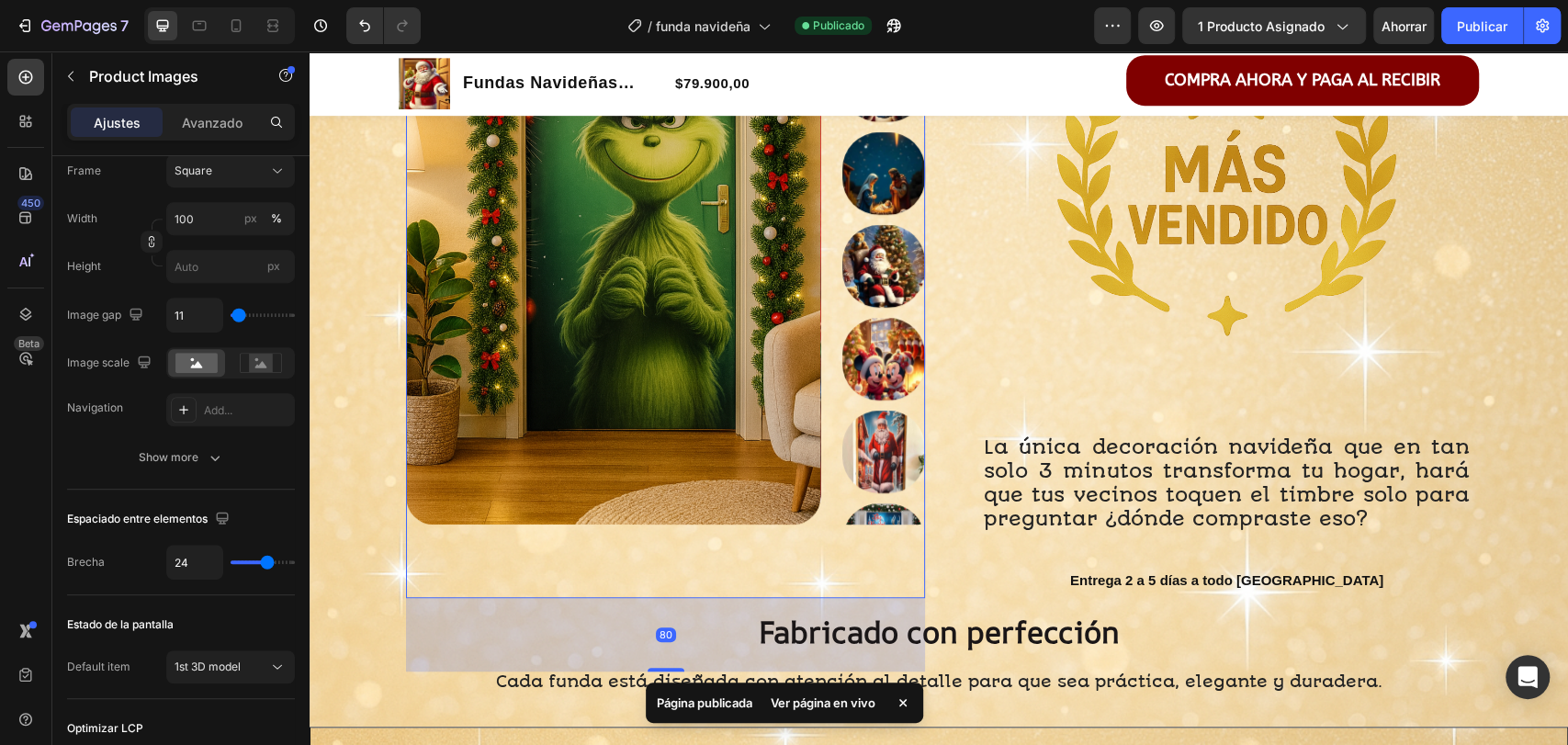
click at [881, 435] on img at bounding box center [883, 452] width 82 height 82
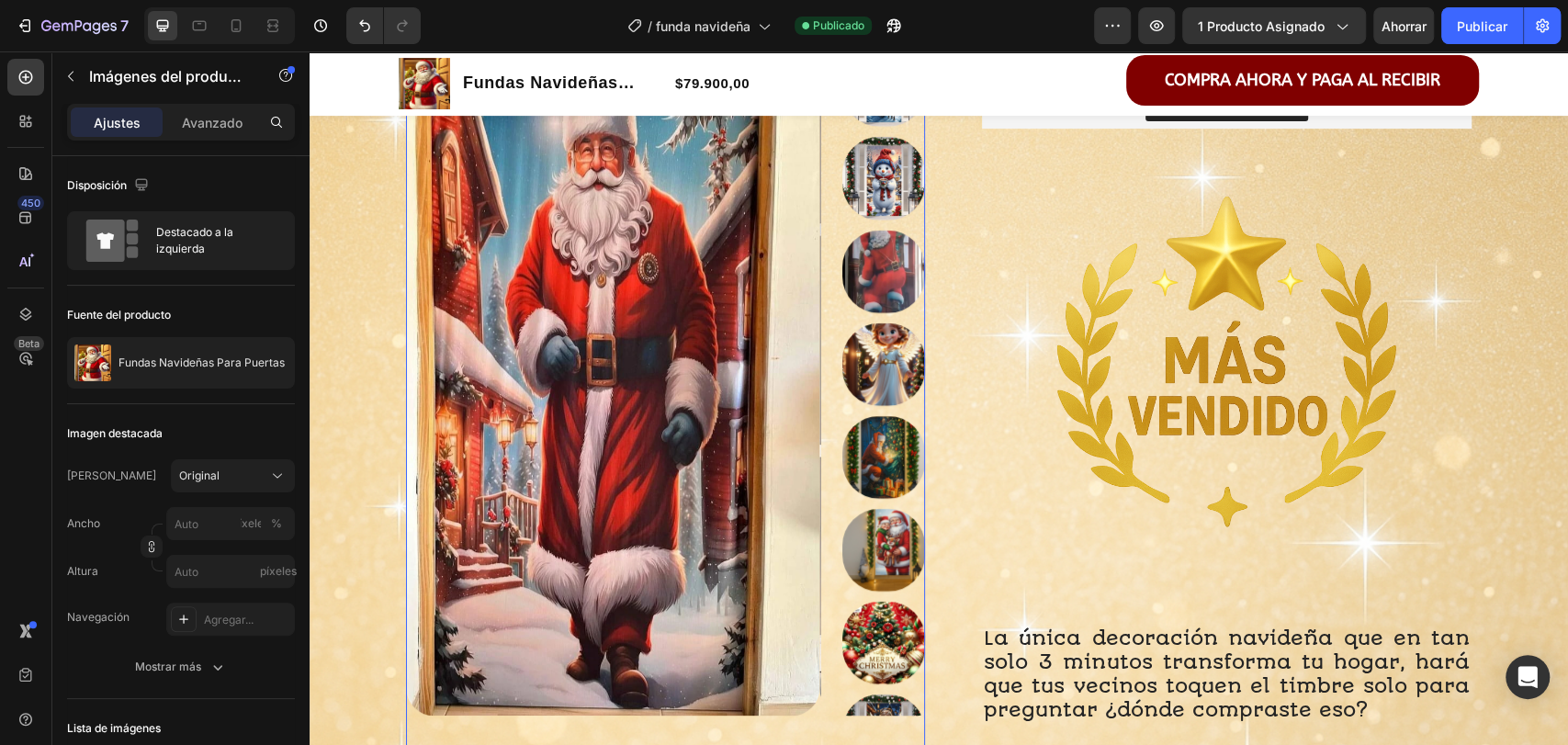
scroll to position [448, 0]
click at [869, 179] on img at bounding box center [883, 178] width 82 height 82
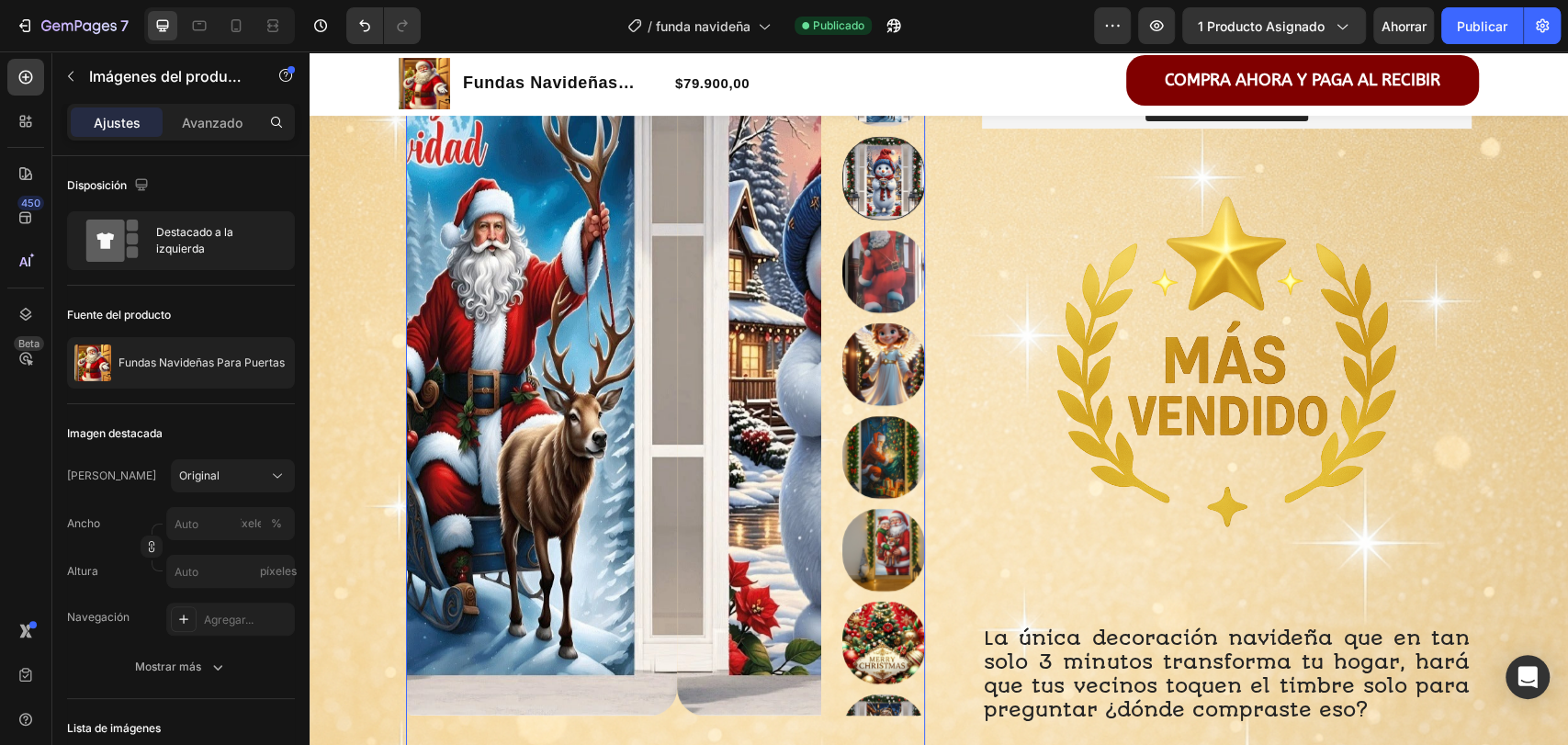
click at [869, 179] on div at bounding box center [883, 333] width 82 height 764
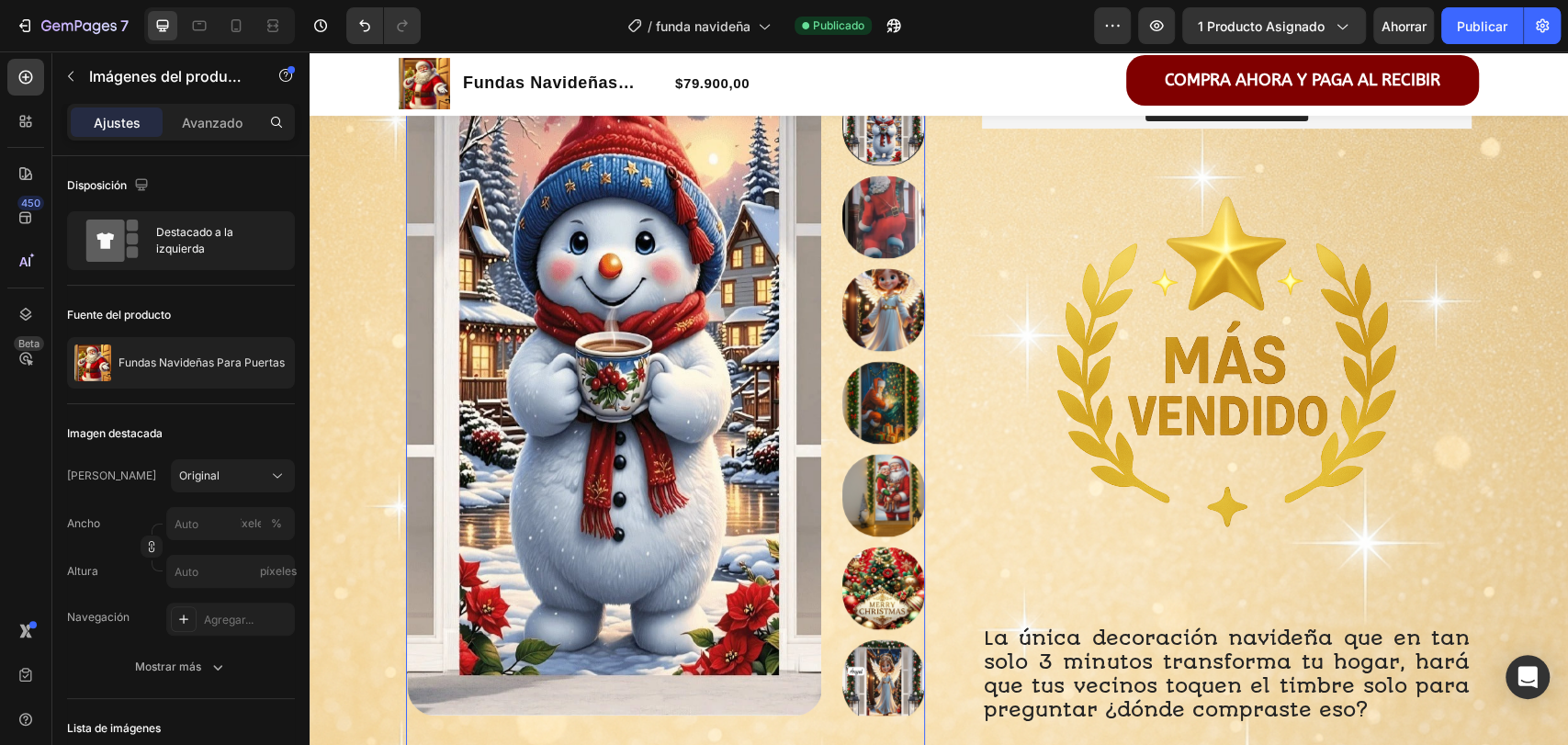
click at [869, 179] on div at bounding box center [883, 333] width 82 height 764
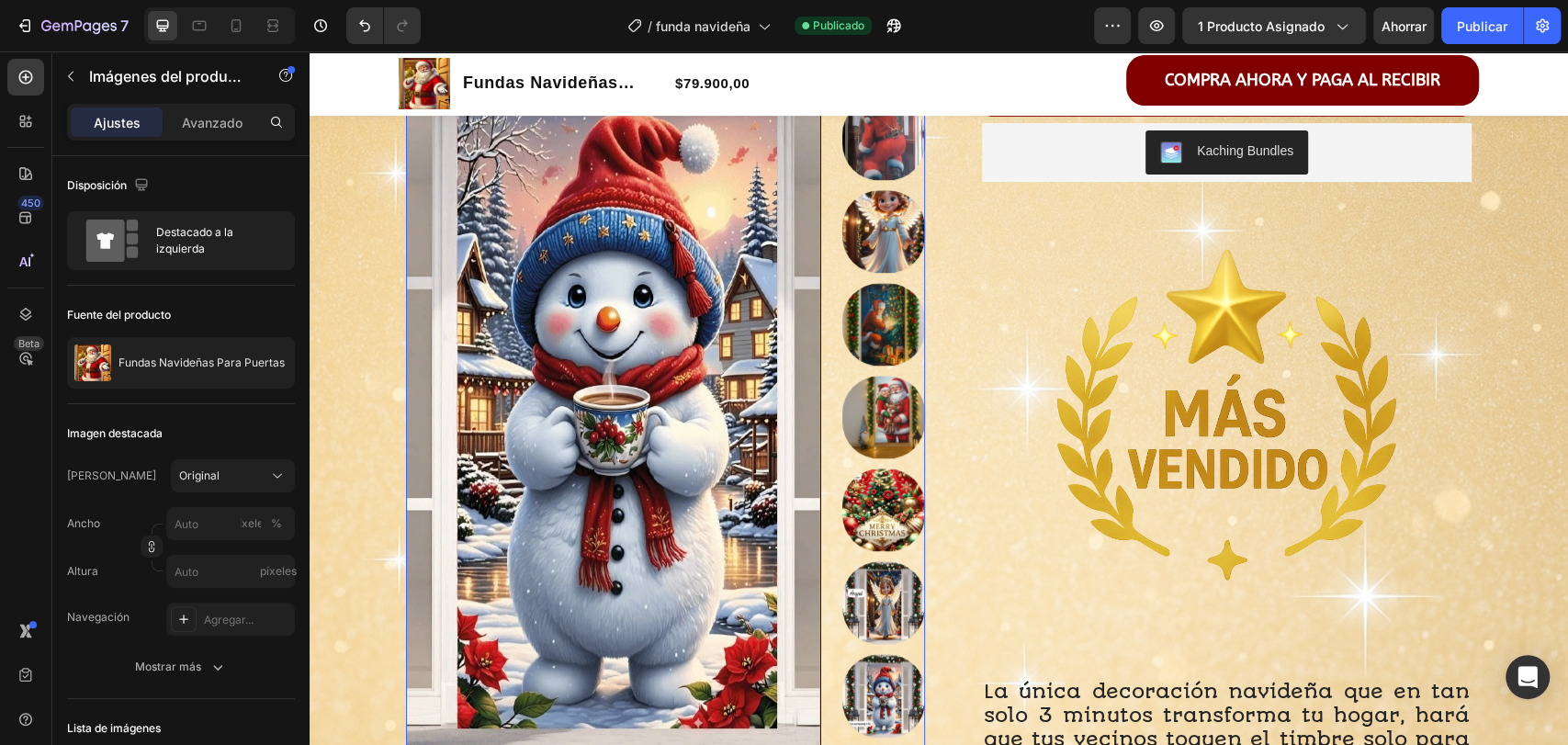
scroll to position [0, 0]
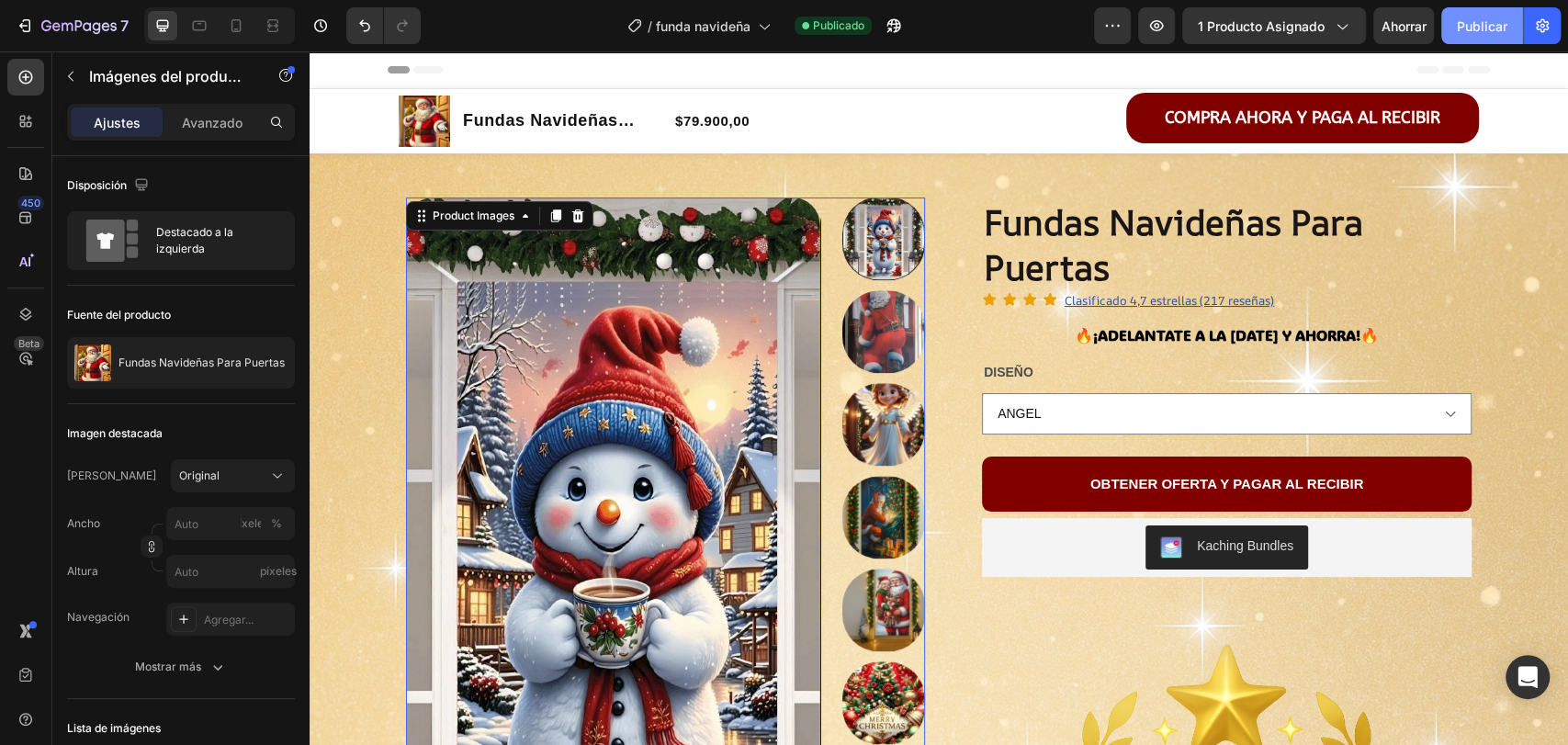
click at [1481, 16] on font "Publicar" at bounding box center [1482, 26] width 51 height 19
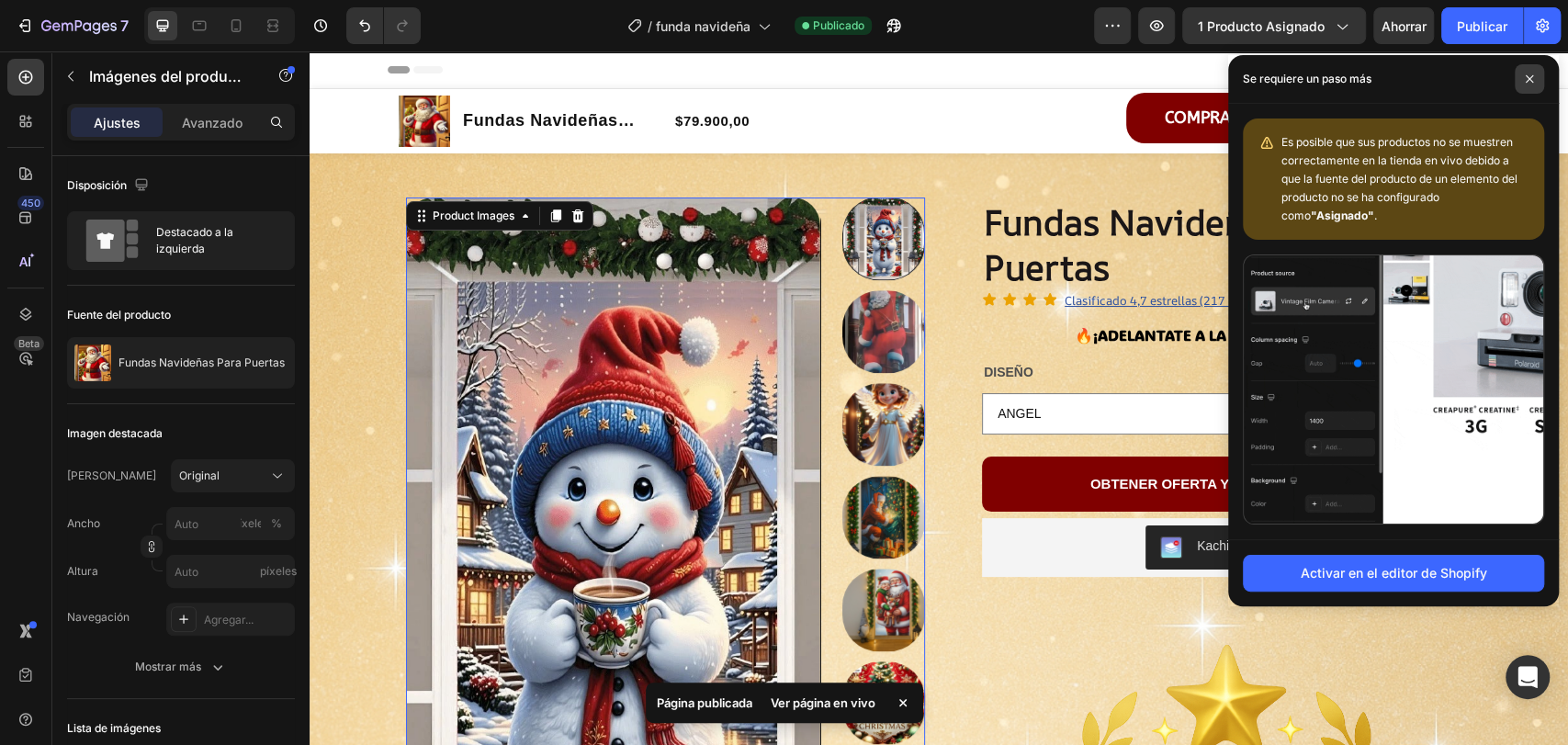
click at [1527, 75] on icon at bounding box center [1530, 80] width 10 height 10
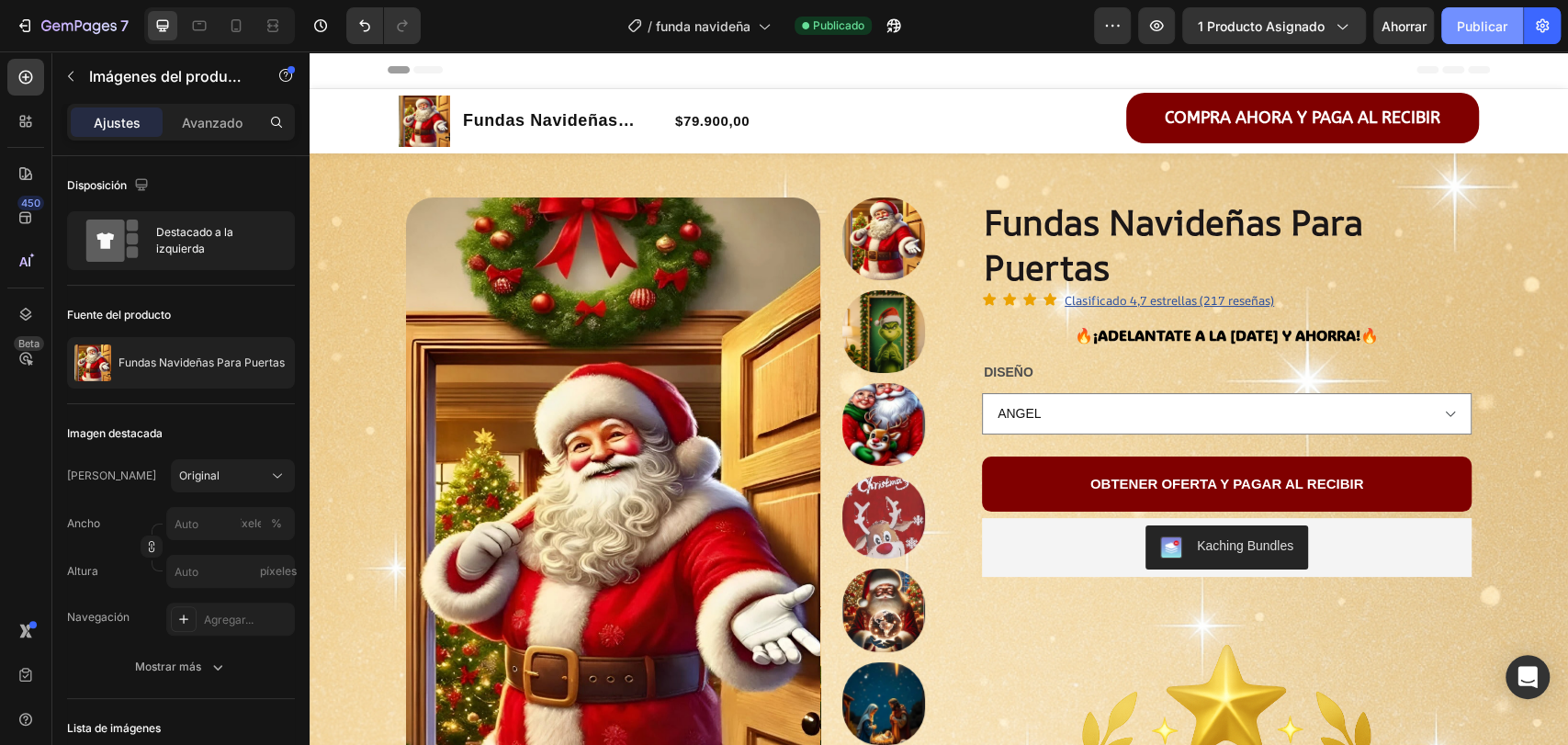
click at [1485, 27] on font "Publicar" at bounding box center [1482, 26] width 51 height 15
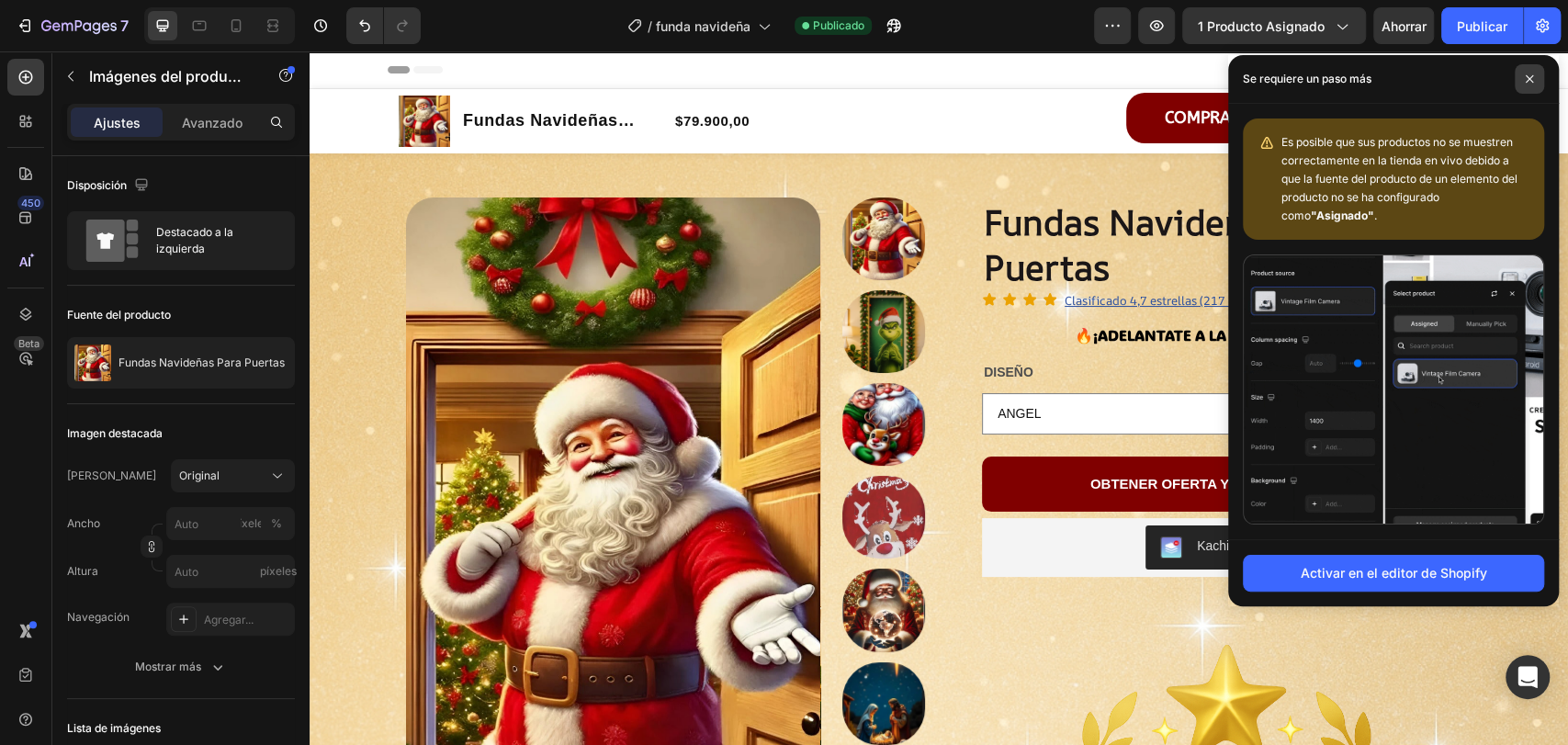
click at [1531, 78] on icon at bounding box center [1530, 80] width 10 height 10
